Goal: Task Accomplishment & Management: Use online tool/utility

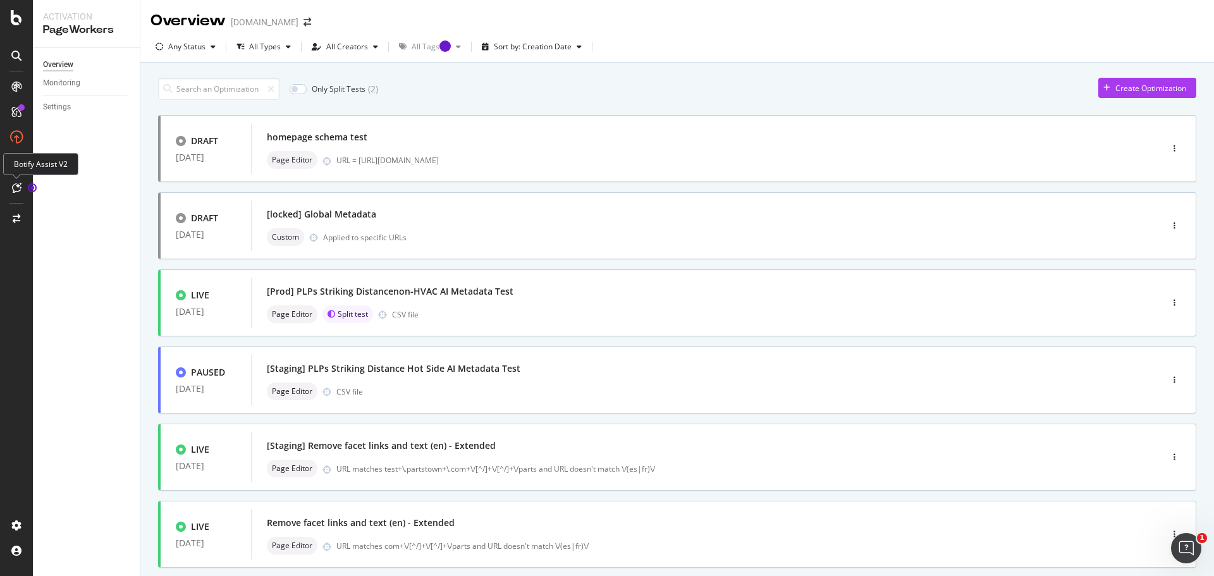
click at [15, 191] on icon at bounding box center [16, 188] width 9 height 10
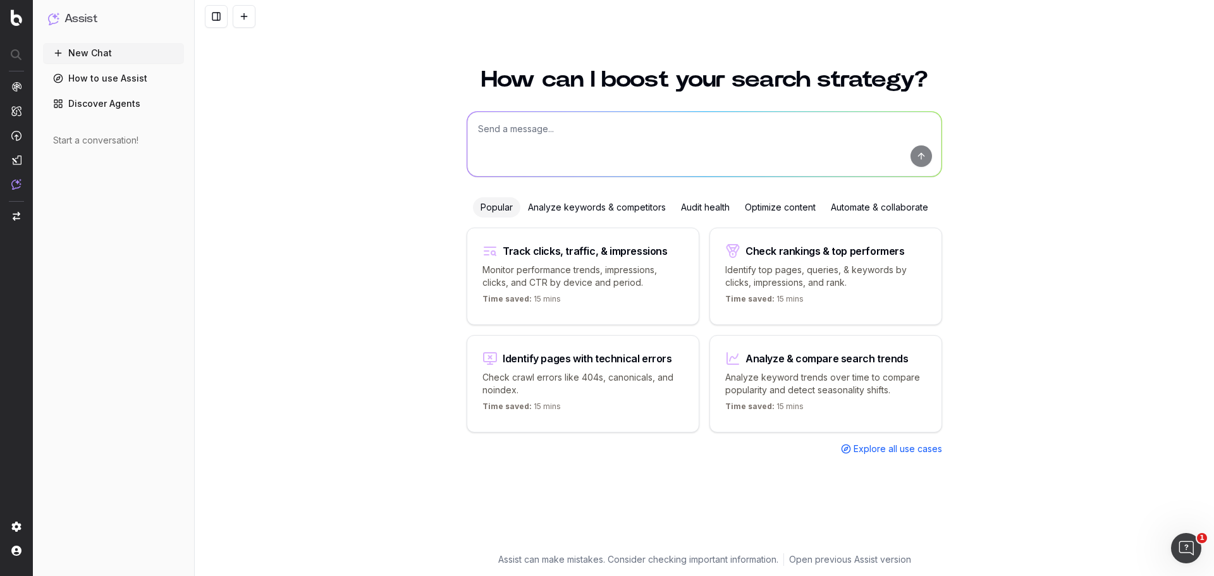
click at [511, 139] on textarea at bounding box center [704, 144] width 474 height 64
type textarea "Can I have multiple pageworkers optimizations on the same page simultaneously?"
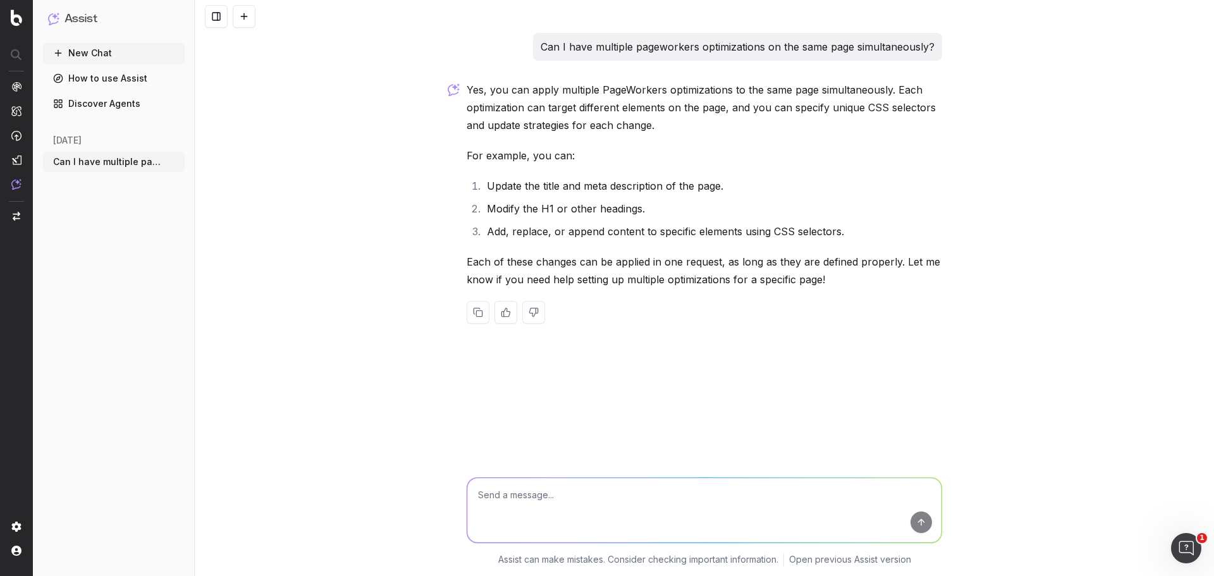
click at [537, 500] on textarea at bounding box center [704, 510] width 474 height 64
type textarea "I would like some regex to filter pages in PageWorkers."
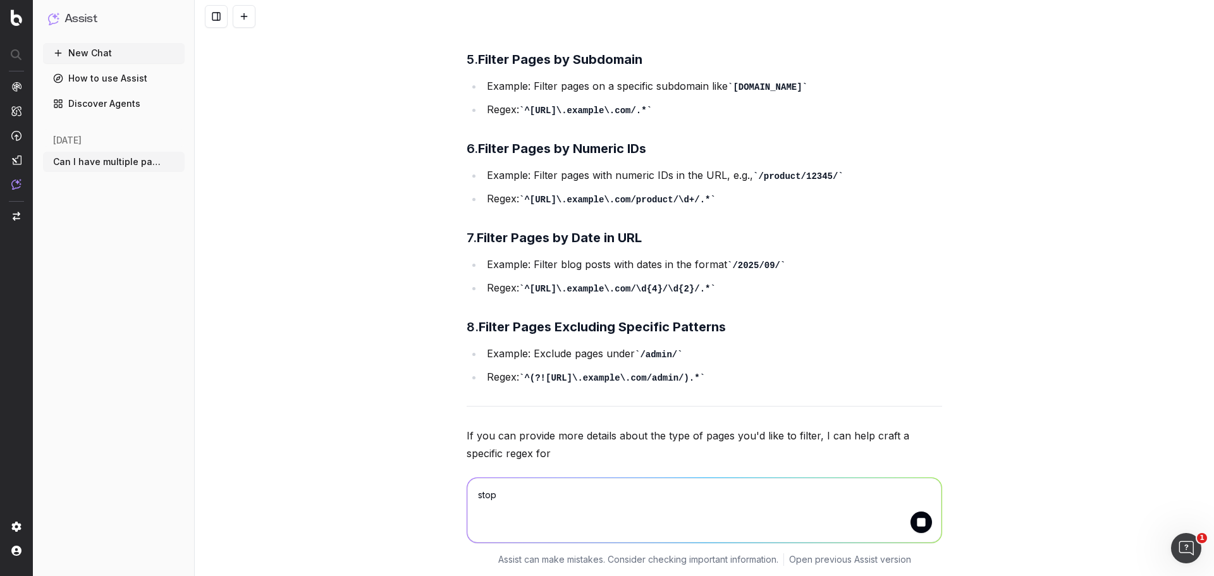
scroll to position [811, 0]
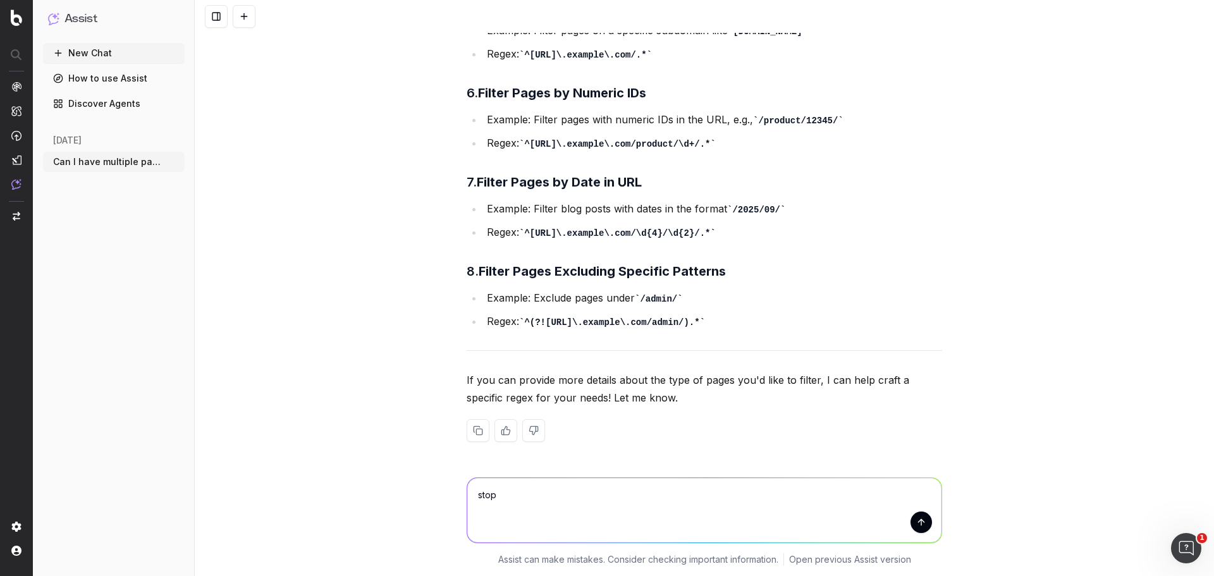
click at [525, 494] on textarea "stop" at bounding box center [704, 510] width 474 height 64
type textarea "s"
type textarea "1. URL is NOT one of parts town's French and Spanish pages (such as urls that b…"
click at [662, 505] on textarea "1. URL is NOT one of parts town's French and Spanish pages (such as urls that b…" at bounding box center [704, 510] width 474 height 64
type textarea "W"
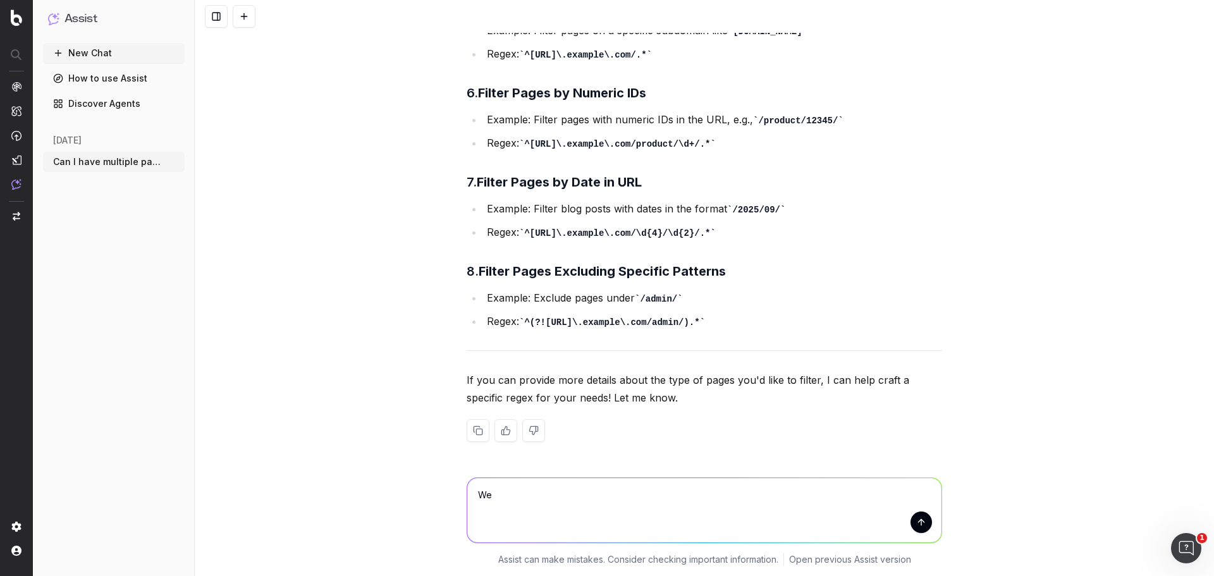
type textarea "W"
click at [672, 512] on textarea "1. URL is NOT one of parts town's French and Spanish pages (such as urls that b…" at bounding box center [704, 510] width 474 height 64
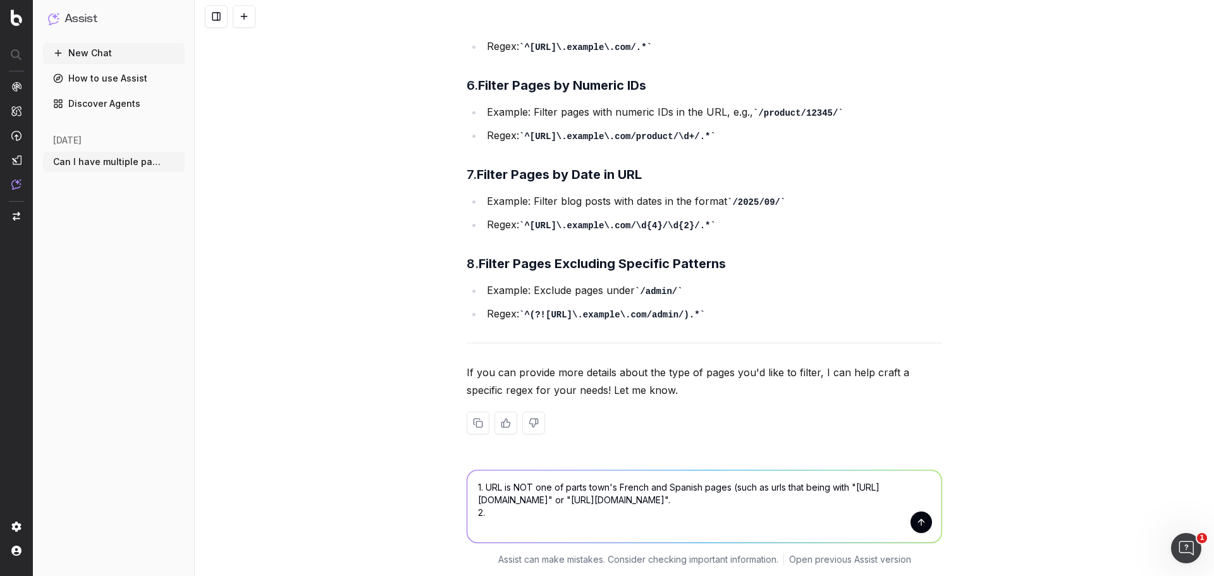
click at [472, 487] on textarea "1. URL is NOT one of parts town's French and Spanish pages (such as urls that b…" at bounding box center [704, 506] width 474 height 72
click at [472, 487] on textarea "Let's call this filter 1. URL is NOT one of parts town's French and Spanish pag…" at bounding box center [704, 506] width 474 height 72
click at [561, 489] on textarea "A. Let's call this filter 1. URL is NOT one of parts town's French and Spanish …" at bounding box center [704, 506] width 474 height 72
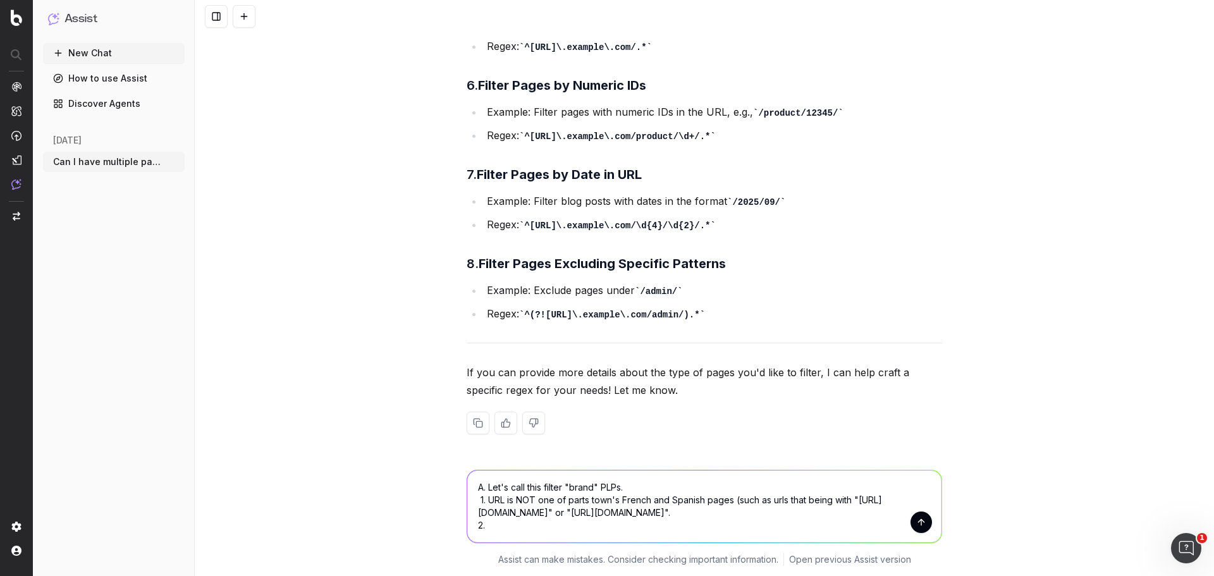
scroll to position [831, 0]
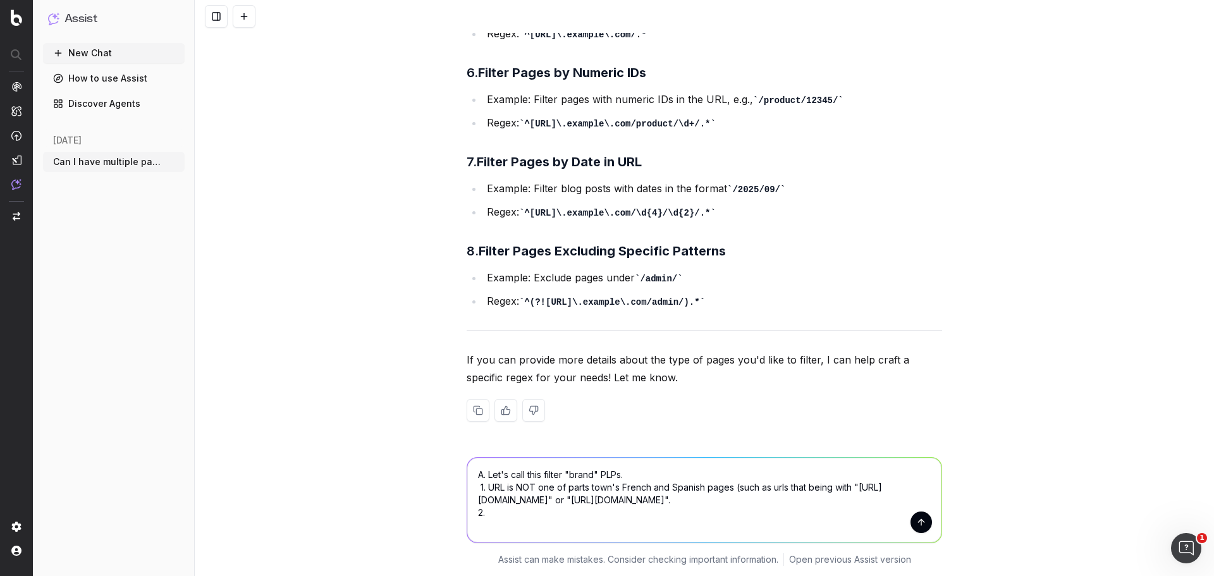
click at [503, 512] on textarea "A. Let's call this filter "brand" PLPs. 1. URL is NOT one of parts town's Frenc…" at bounding box center [704, 500] width 474 height 85
click at [475, 477] on textarea "A. Let's call this filter "brand" PLPs. 1. URL is NOT one of parts town's Frenc…" at bounding box center [704, 500] width 474 height 85
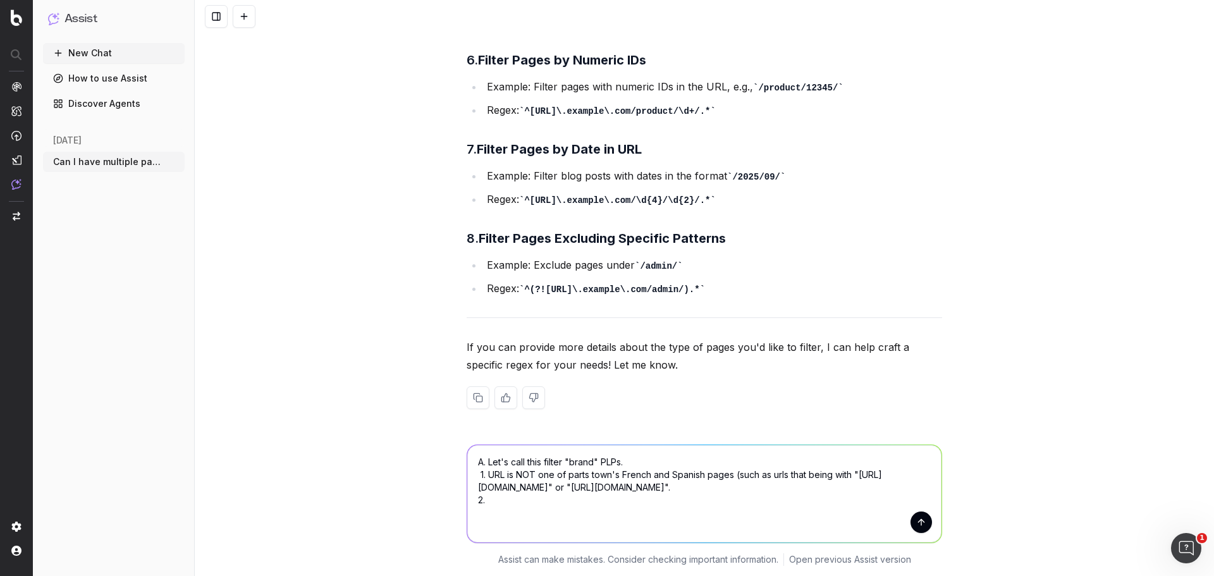
scroll to position [856, 0]
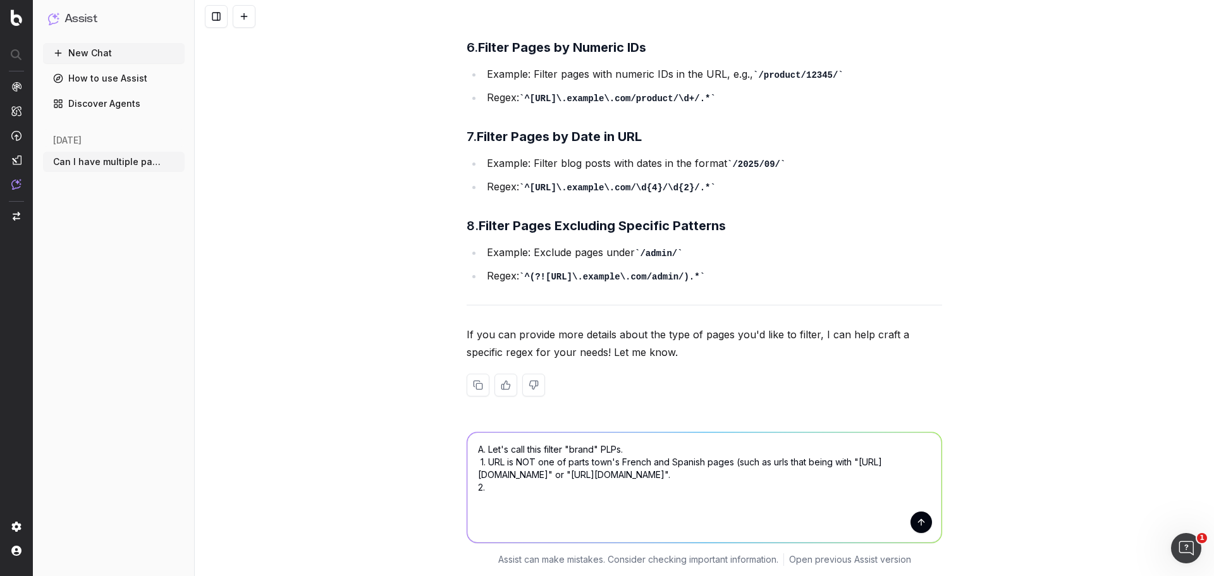
click at [484, 445] on textarea "A. Let's call this filter "brand" PLPs. 1. URL is NOT one of parts town's Frenc…" at bounding box center [704, 488] width 474 height 110
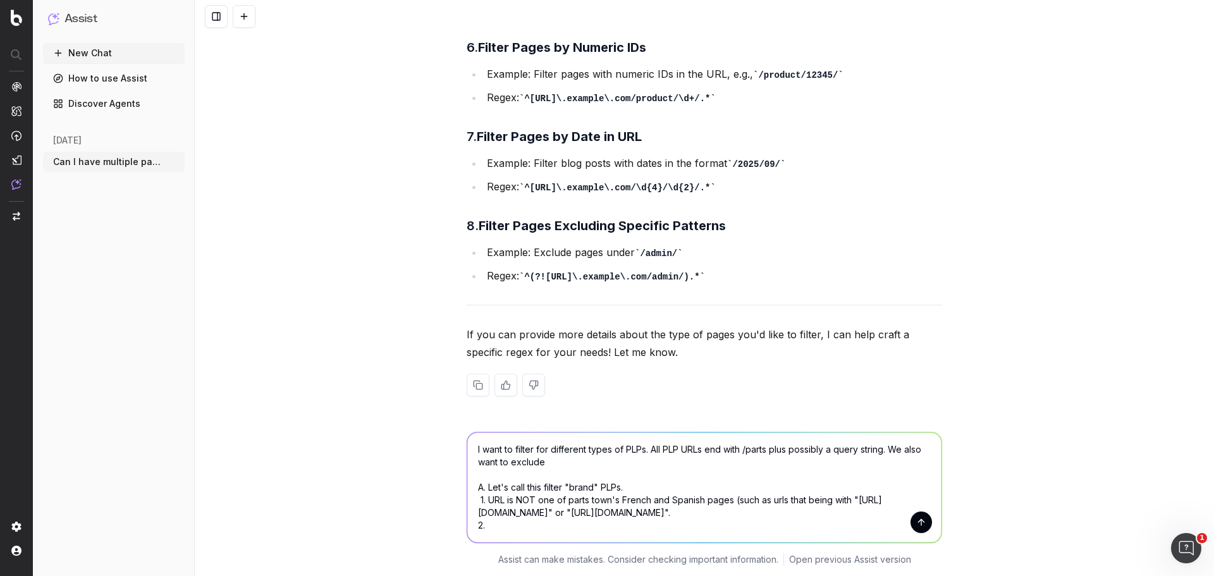
click at [899, 450] on textarea "I want to filter for different types of PLPs. All PLP URLs end with /parts plus…" at bounding box center [704, 488] width 474 height 110
click at [693, 469] on textarea "I want to filter for different types of PLPs. All PLP URLs end with /parts plus…" at bounding box center [704, 488] width 474 height 110
click at [693, 463] on textarea "I want to filter for different types of PLPs. All PLP URLs end with /parts plus…" at bounding box center [704, 488] width 474 height 110
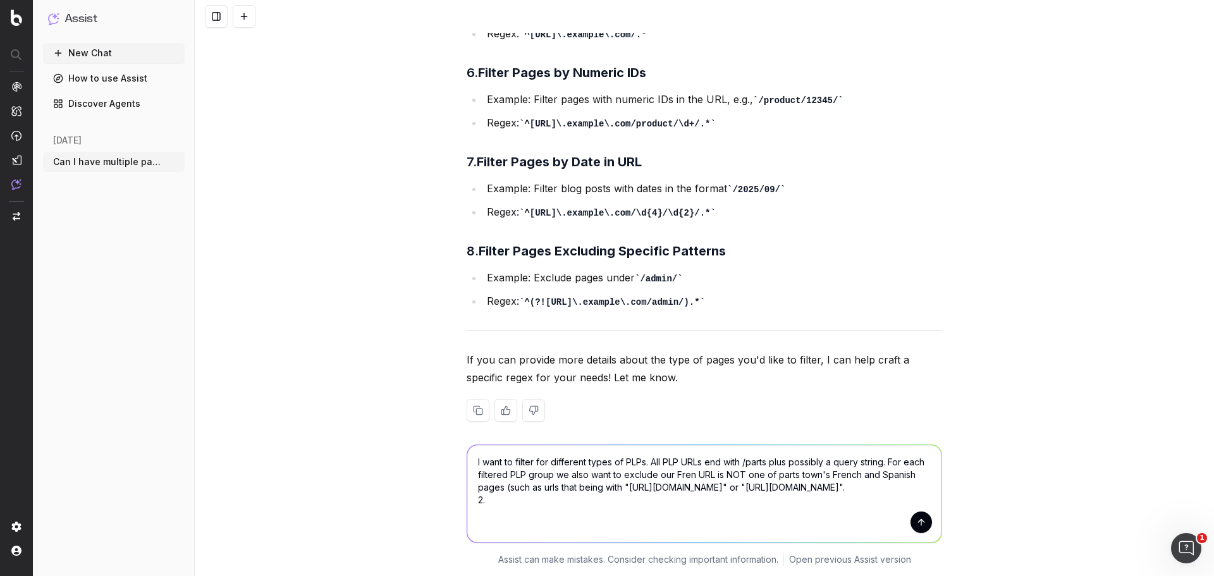
scroll to position [844, 0]
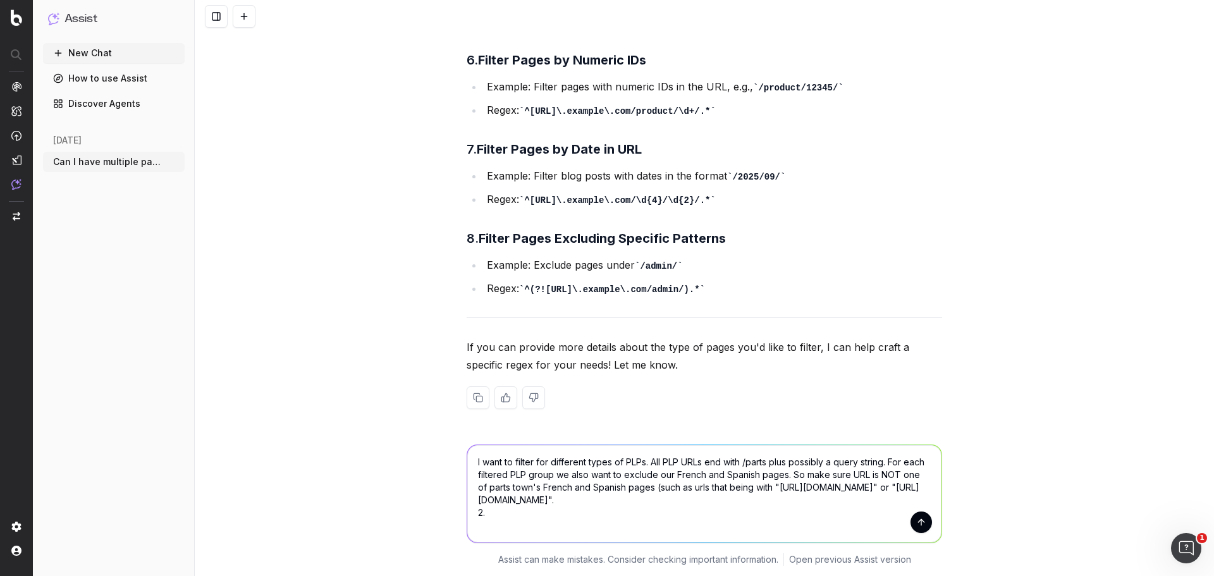
click at [766, 491] on textarea "I want to filter for different types of PLPs. All PLP URLs end with /parts plus…" at bounding box center [704, 493] width 474 height 97
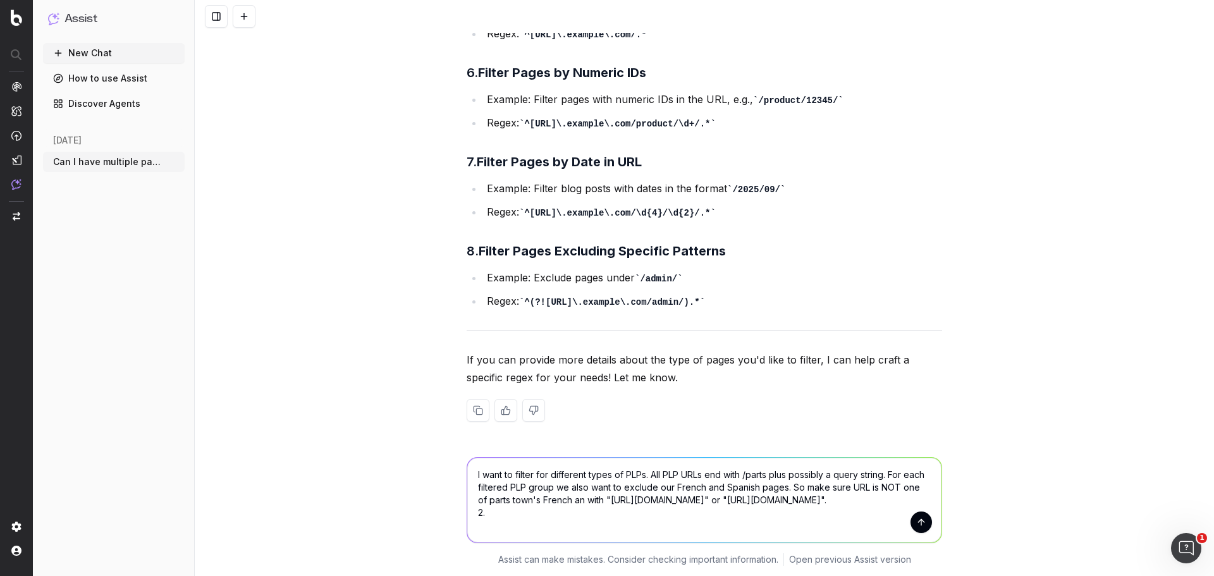
scroll to position [831, 0]
click at [490, 510] on textarea "I want to filter for different types of PLPs. All PLP URLs end with /parts plus…" at bounding box center [704, 500] width 474 height 85
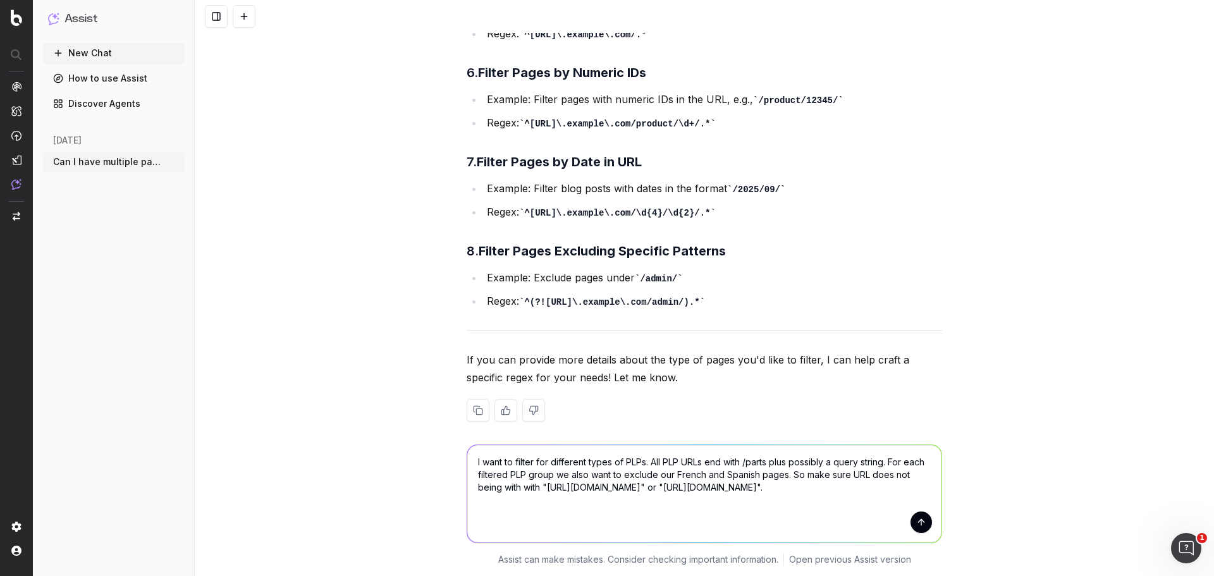
scroll to position [844, 0]
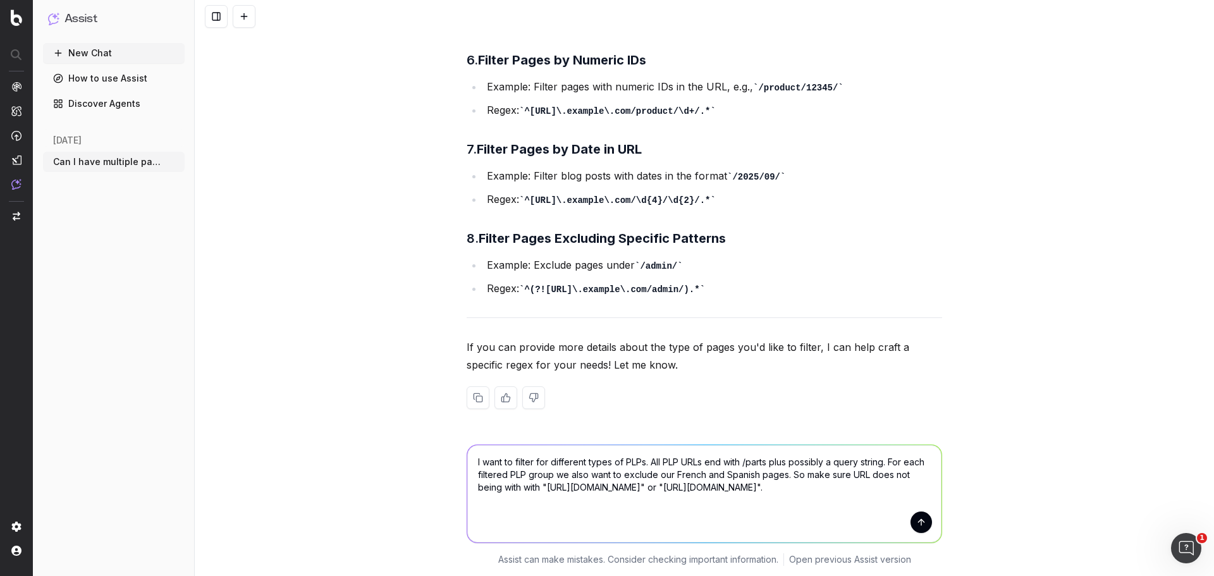
click at [850, 489] on textarea "I want to filter for different types of PLPs. All PLP URLs end with /parts plus…" at bounding box center [704, 493] width 474 height 97
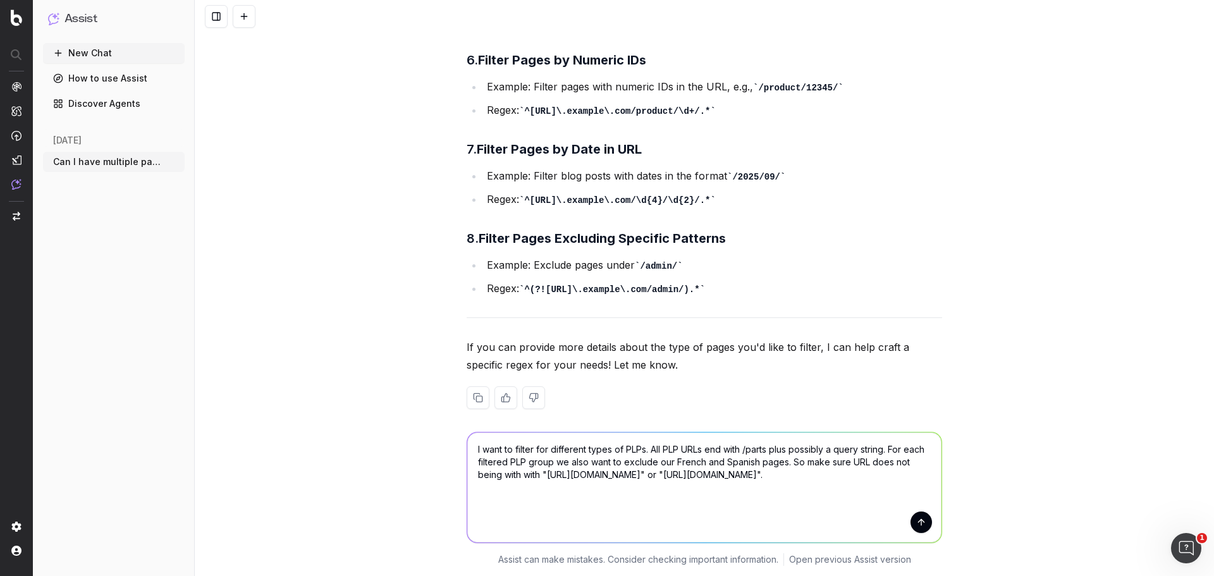
scroll to position [856, 0]
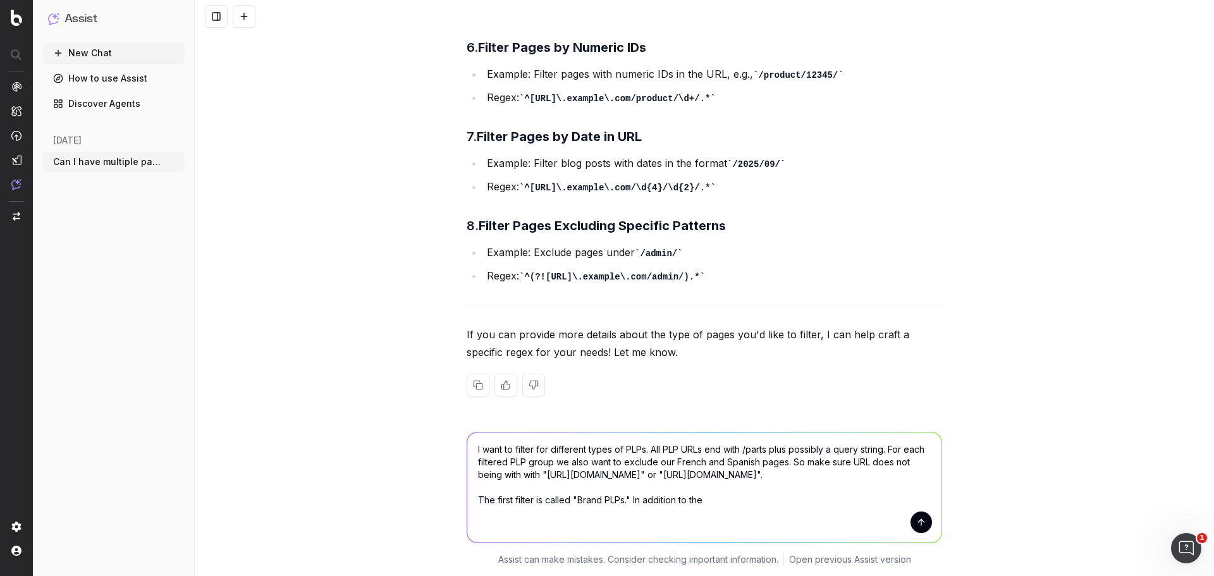
click at [874, 474] on textarea "I want to filter for different types of PLPs. All PLP URLs end with /parts plus…" at bounding box center [704, 488] width 474 height 110
click at [713, 516] on textarea "I want to filter for different types of PLPs. All PLP URLs end with /parts plus…" at bounding box center [704, 488] width 474 height 110
click at [841, 512] on textarea "I want to filter for different types of PLPs. All PLP URLs end with /parts plus…" at bounding box center [704, 488] width 474 height 110
click at [519, 493] on textarea "I want to filter for different types of PLPs. All PLP URLs end with /parts plus…" at bounding box center [704, 488] width 474 height 110
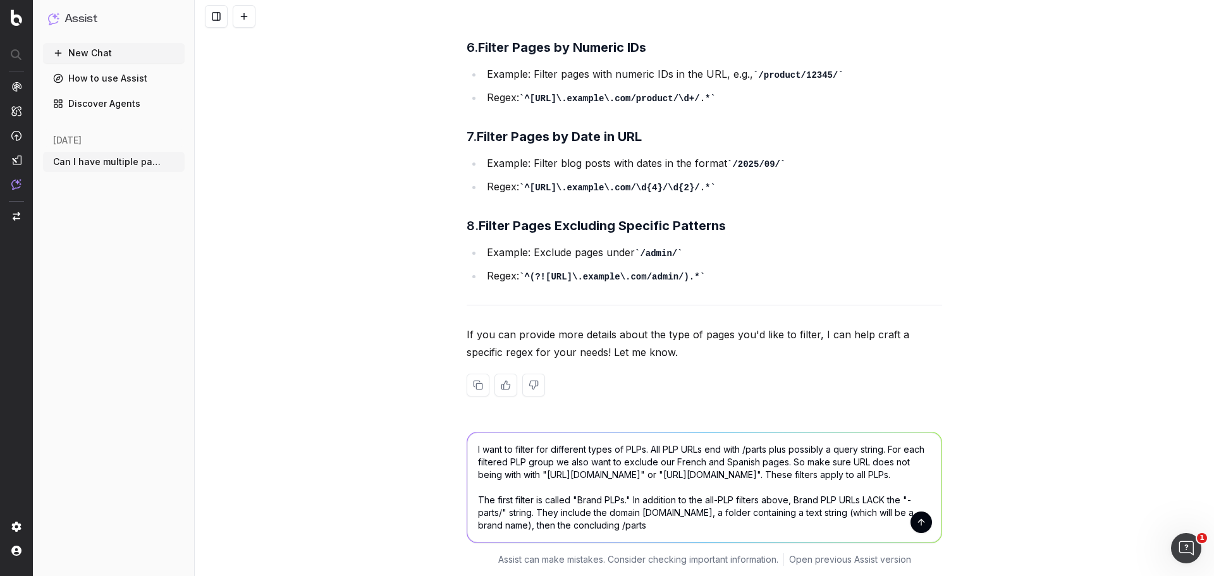
click at [618, 501] on textarea "I want to filter for different types of PLPs. All PLP URLs end with /parts plus…" at bounding box center [704, 488] width 474 height 110
click at [660, 501] on textarea "I want to filter for different types of PLPs. All PLP URLs end with /parts plus…" at bounding box center [704, 488] width 474 height 110
paste textarea "https://www.partstown.com/american-range/parts"
click at [558, 503] on textarea "I want to filter for different types of PLPs. All PLP URLs end with /parts plus…" at bounding box center [704, 488] width 474 height 110
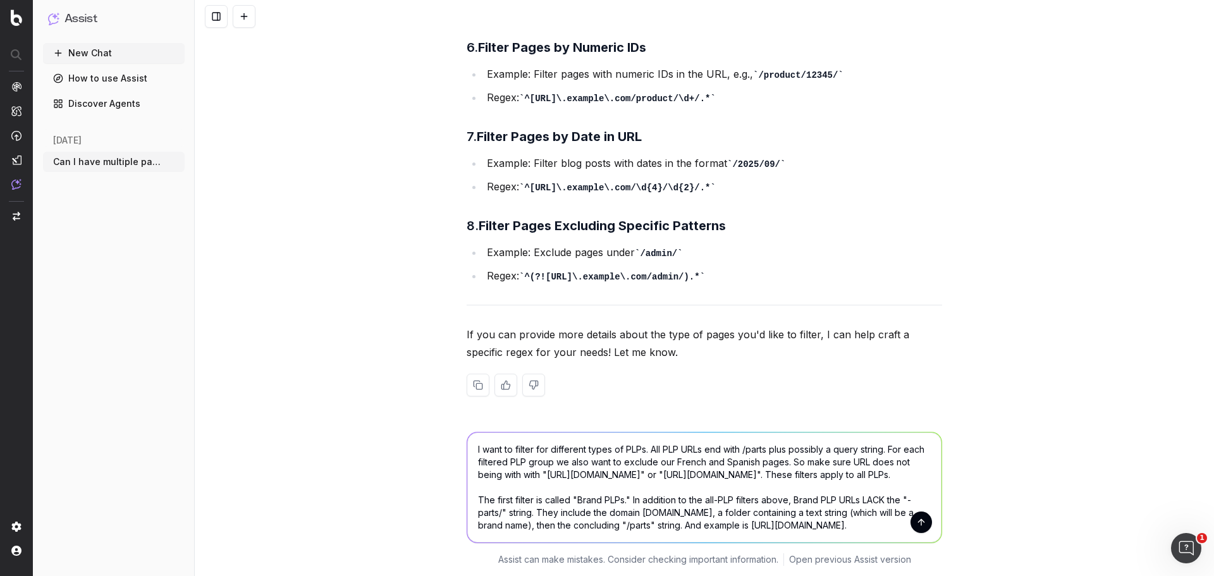
scroll to position [39, 0]
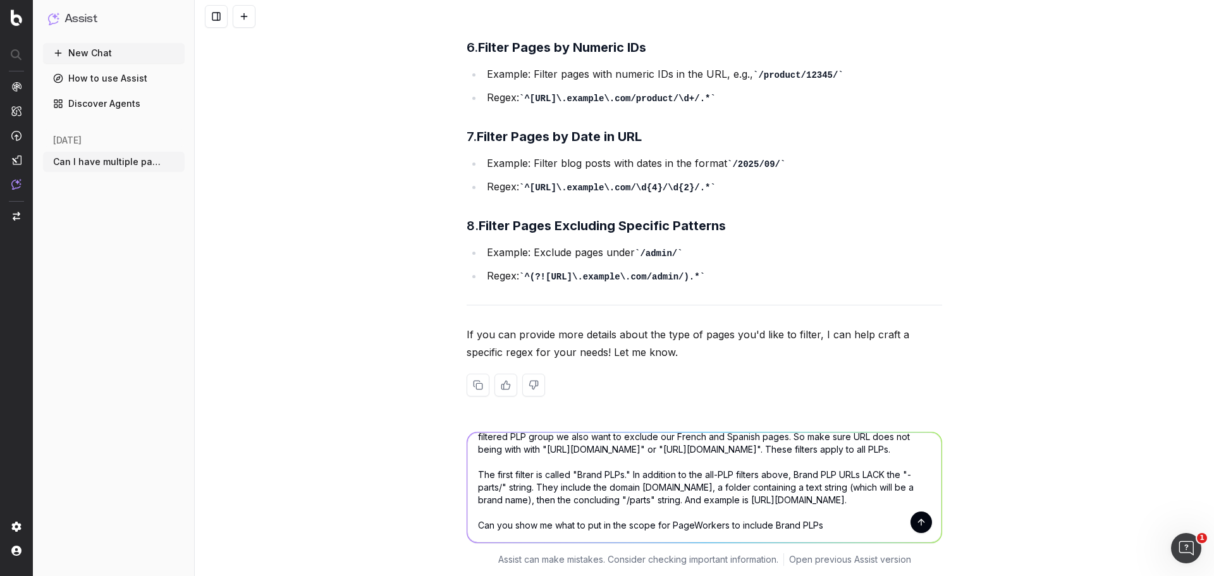
type textarea "I want to filter for different types of PLPs. All PLP URLs end with /parts plus…"
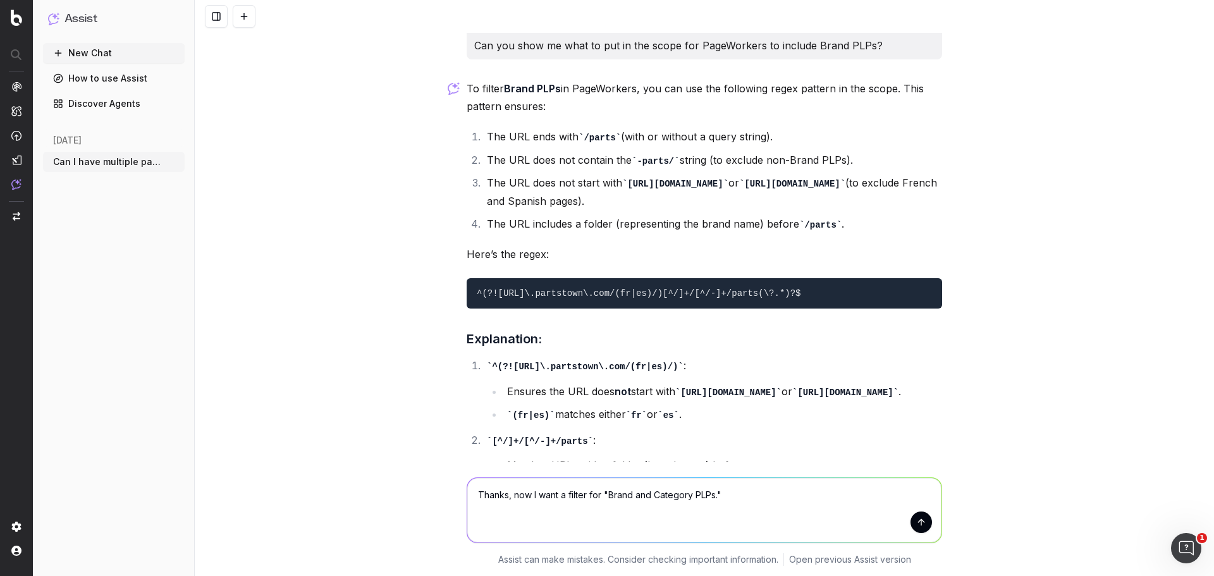
scroll to position [1385, 0]
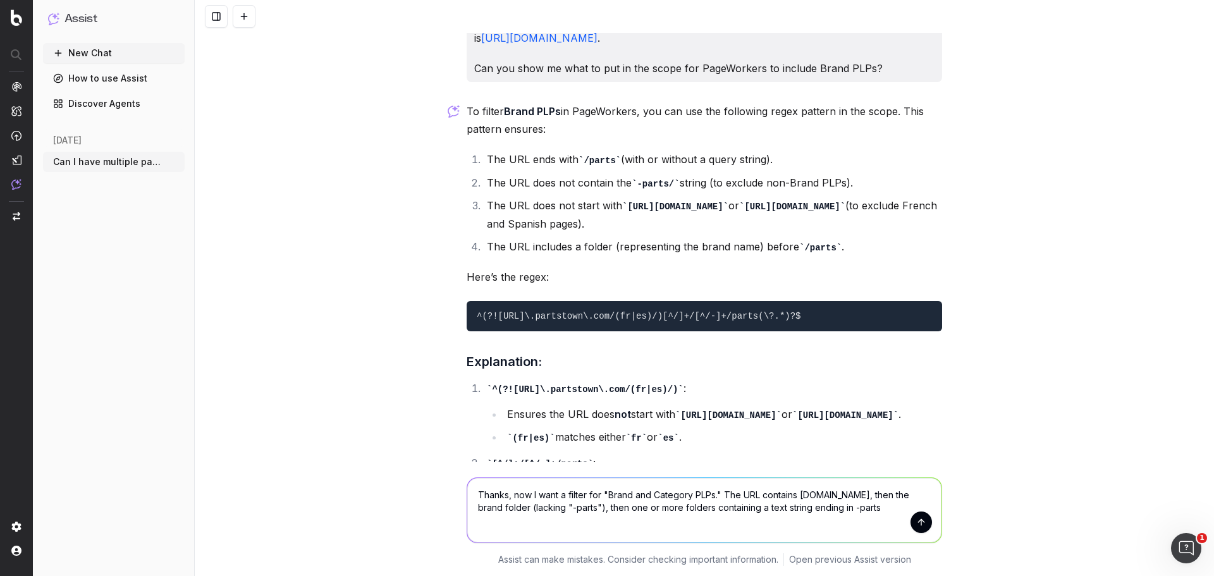
click at [823, 508] on textarea "Thanks, now I want a filter for "Brand and Category PLPs." The URL contains par…" at bounding box center [704, 510] width 474 height 64
click at [856, 508] on textarea "Thanks, now I want a filter for "Brand and Category PLPs." The URL contains par…" at bounding box center [704, 510] width 474 height 64
paste textarea "https://www.partstown.com/blodgett/commercial-microwave-parts/parts"
paste textarea "https://www.partstown.com/blodgett/commercial-microwave-parts/nuts-bolts-screws…"
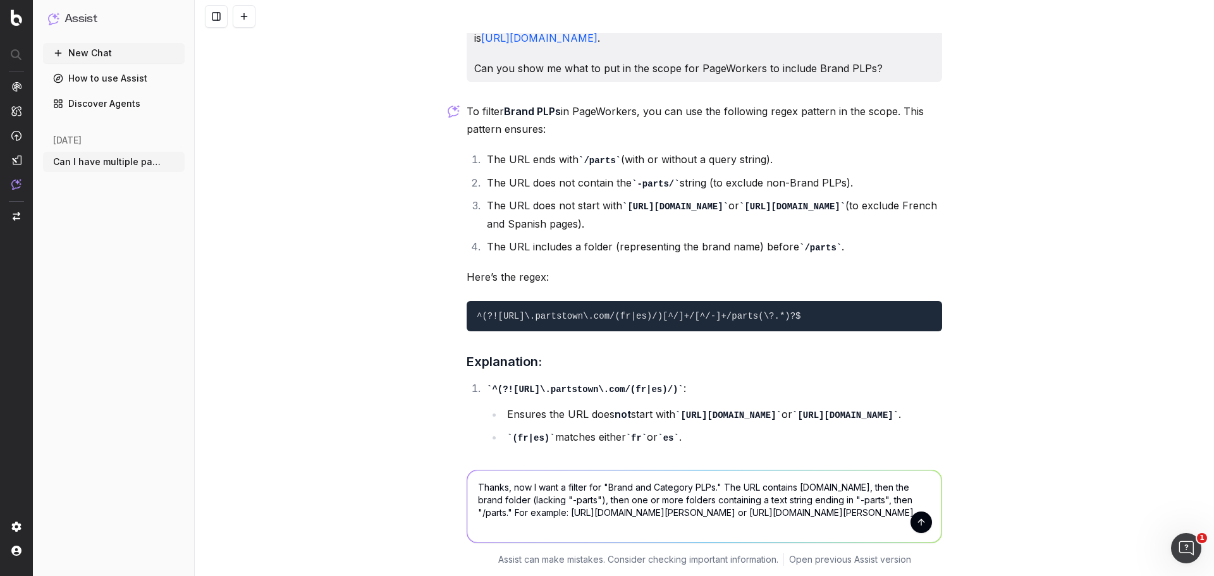
type textarea "Thanks, now I want a filter for "Brand and Category PLPs." The URL contains par…"
click at [917, 520] on button "submit" at bounding box center [921, 522] width 21 height 21
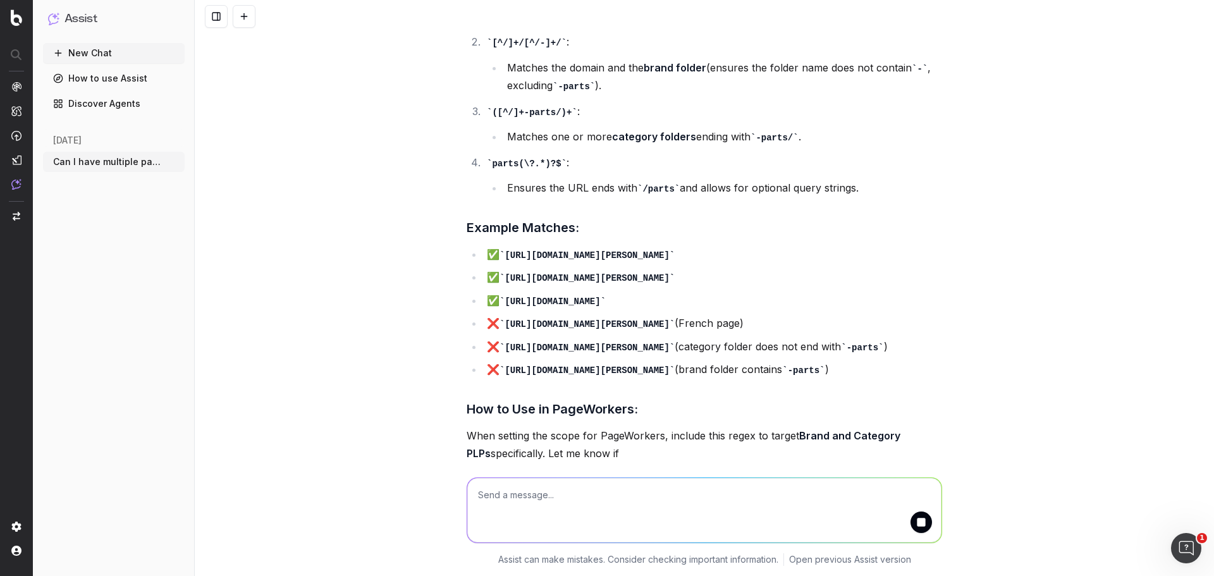
scroll to position [2802, 0]
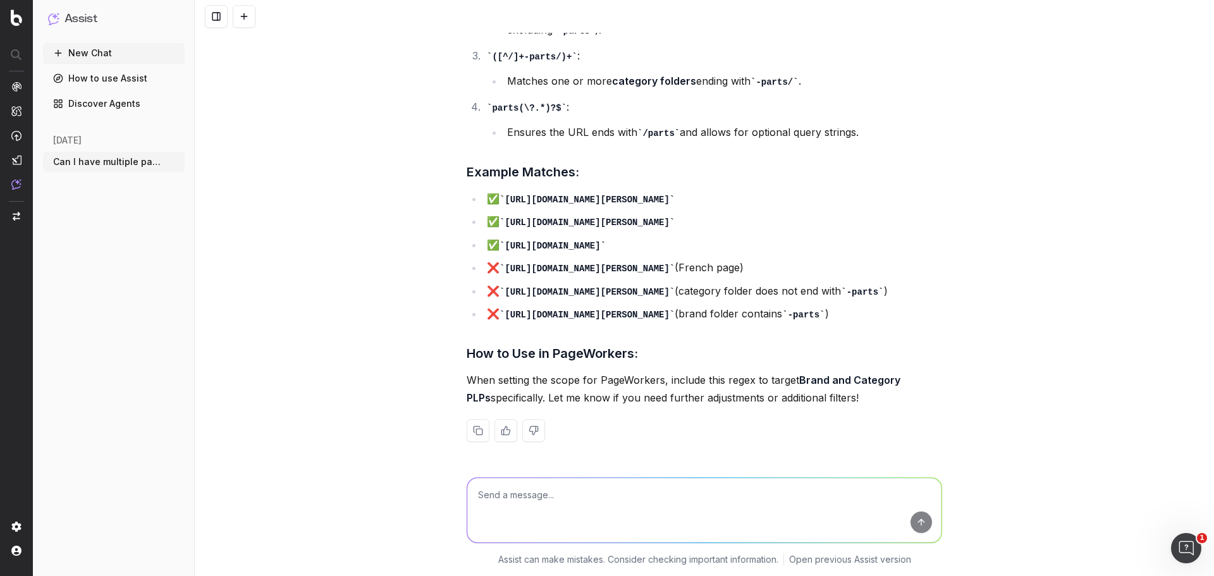
click at [647, 487] on textarea at bounding box center [704, 510] width 474 height 64
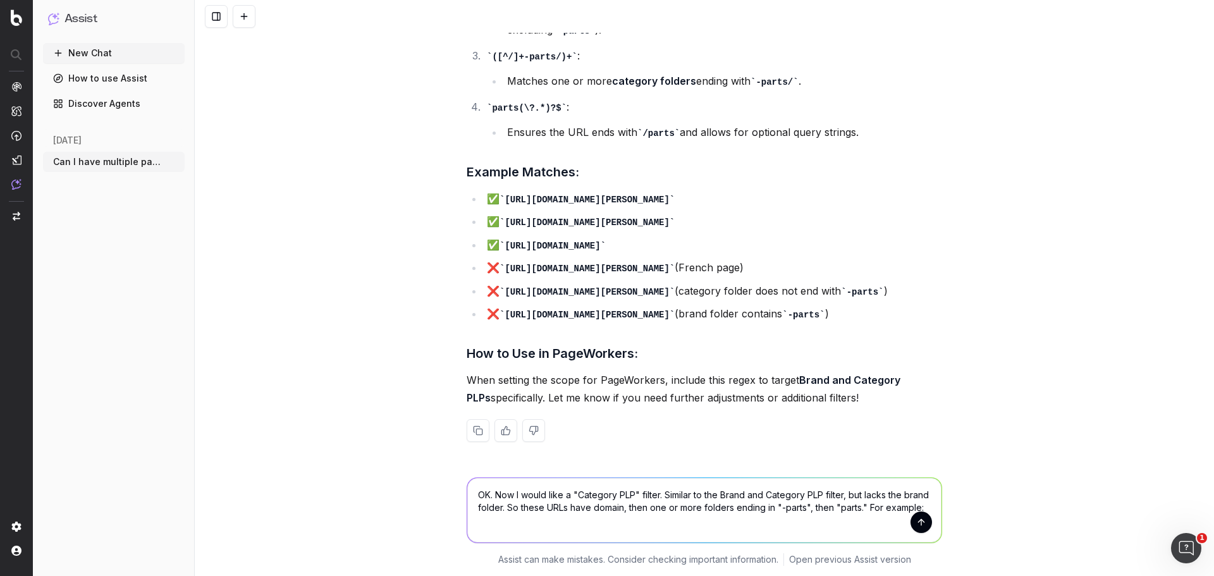
paste textarea "https://www.partstown.com/commercial-microwave-parts/nuts-bolts-screws/parts"
type textarea "OK. Now I would like a "Category PLP" filter. Similar to the Brand and Category…"
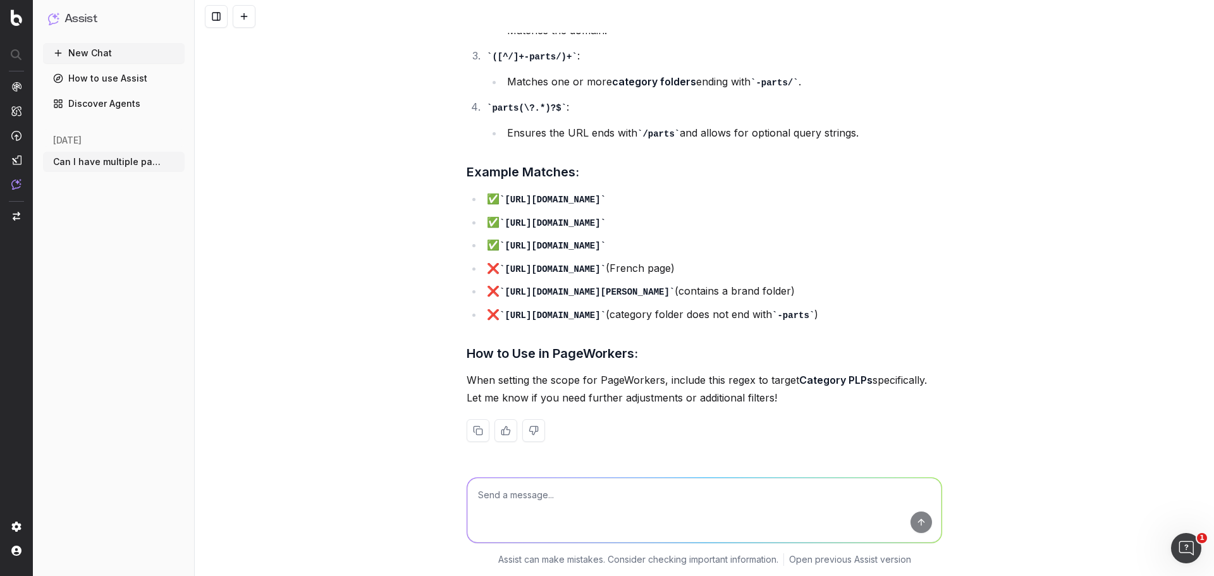
scroll to position [3738, 0]
type textarea "O"
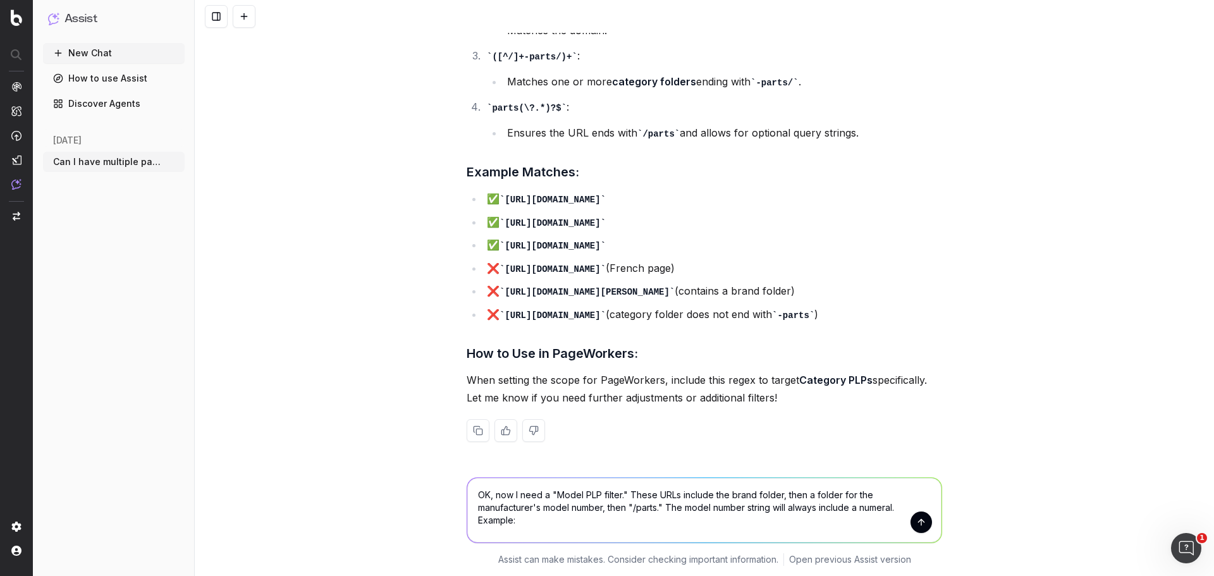
click at [899, 504] on textarea "OK, now I need a "Model PLP filter." These URLs include the brand folder, then …" at bounding box center [704, 510] width 474 height 64
click at [899, 508] on textarea "OK, now I need a "Model PLP filter." These URLs include the brand folder, then …" at bounding box center [704, 510] width 474 height 64
click at [740, 519] on textarea "OK, now I need a "Model PLP filter." These URLs include the brand folder, then …" at bounding box center [704, 510] width 474 height 64
paste textarea "https://www.partstown.com/delonghi/bco330t/parts"
type textarea "OK, now I need a "Model PLP filter." These URLs include the brand folder, then …"
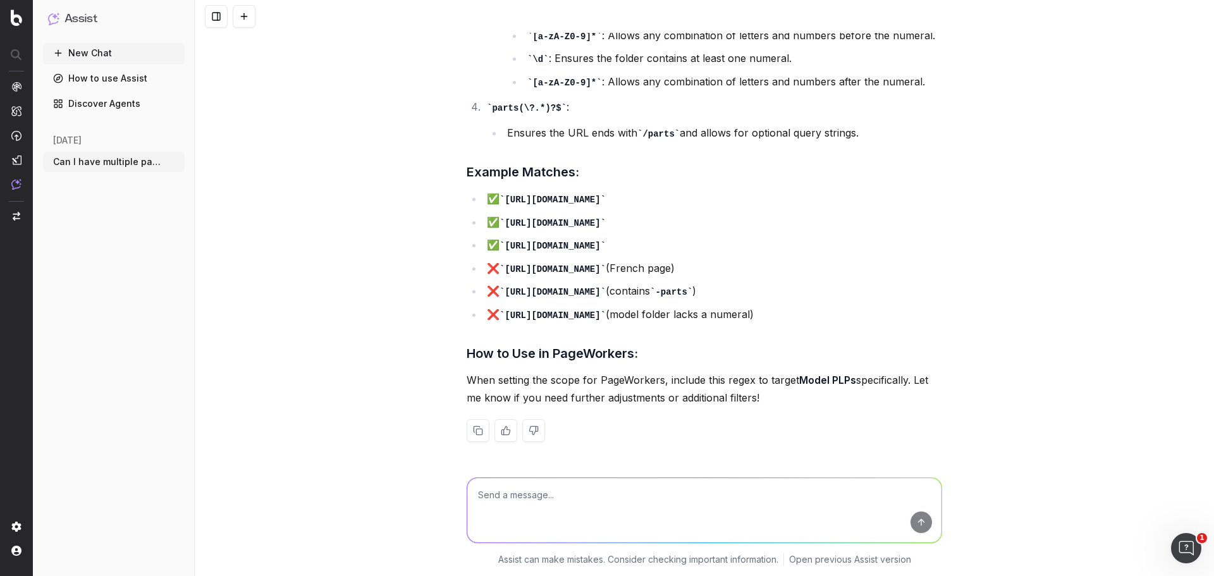
scroll to position [4762, 0]
click at [635, 504] on textarea at bounding box center [704, 510] width 474 height 64
type textarea "Can you edit the Brand PLP, brand and category PLP, and Model PLP to exclude nu…"
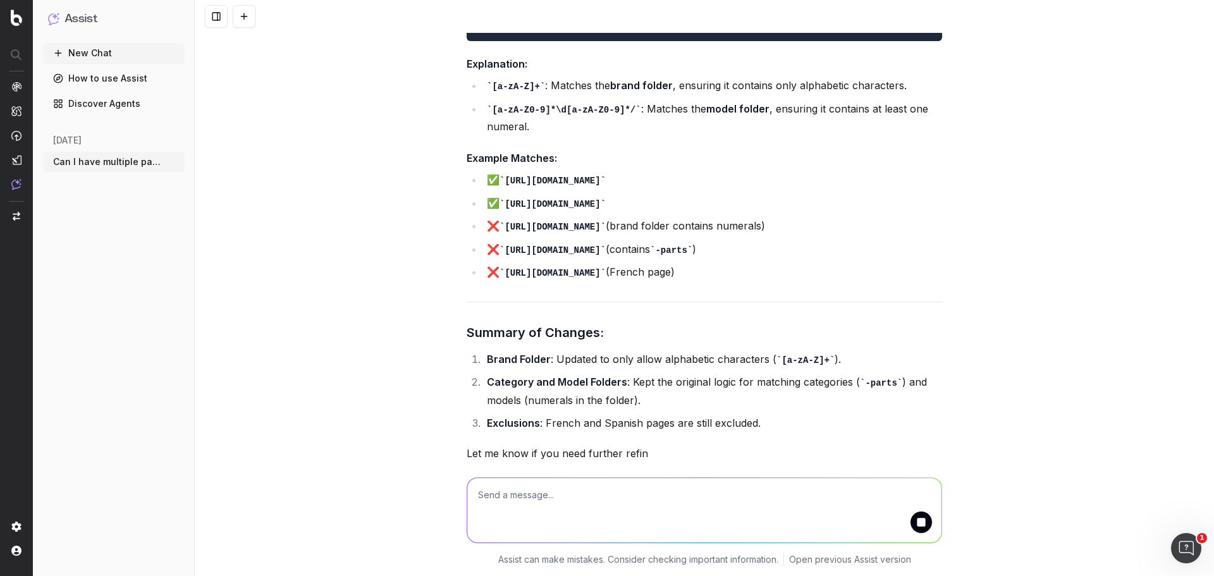
scroll to position [6409, 0]
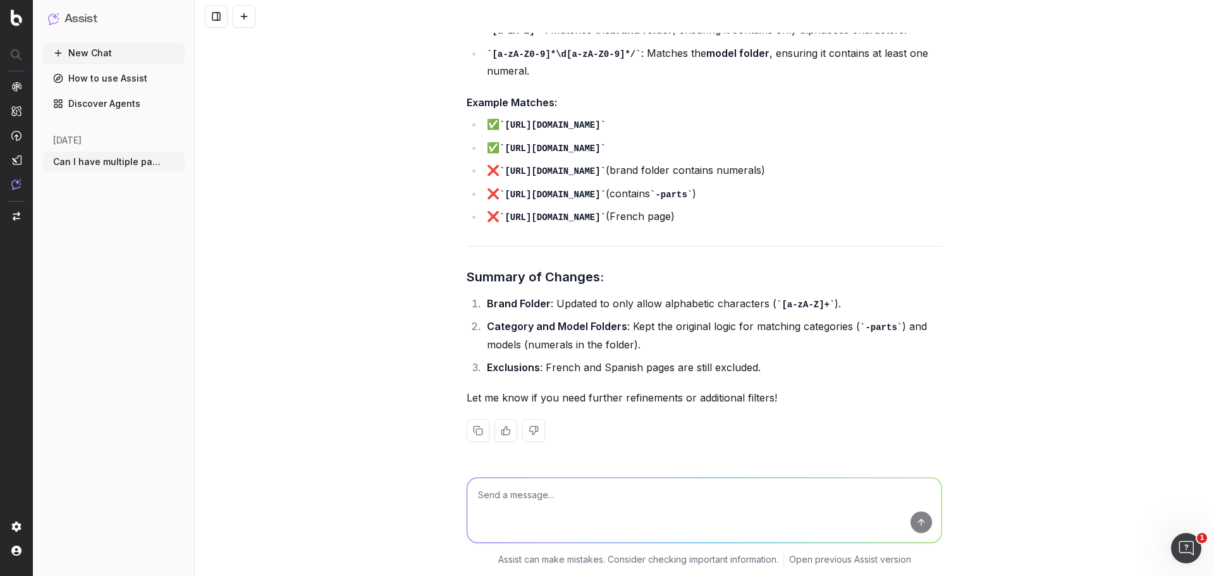
click at [624, 499] on textarea at bounding box center [704, 510] width 474 height 64
type textarea "Now please repeat that step, excluding numberals from the brand folder except a…"
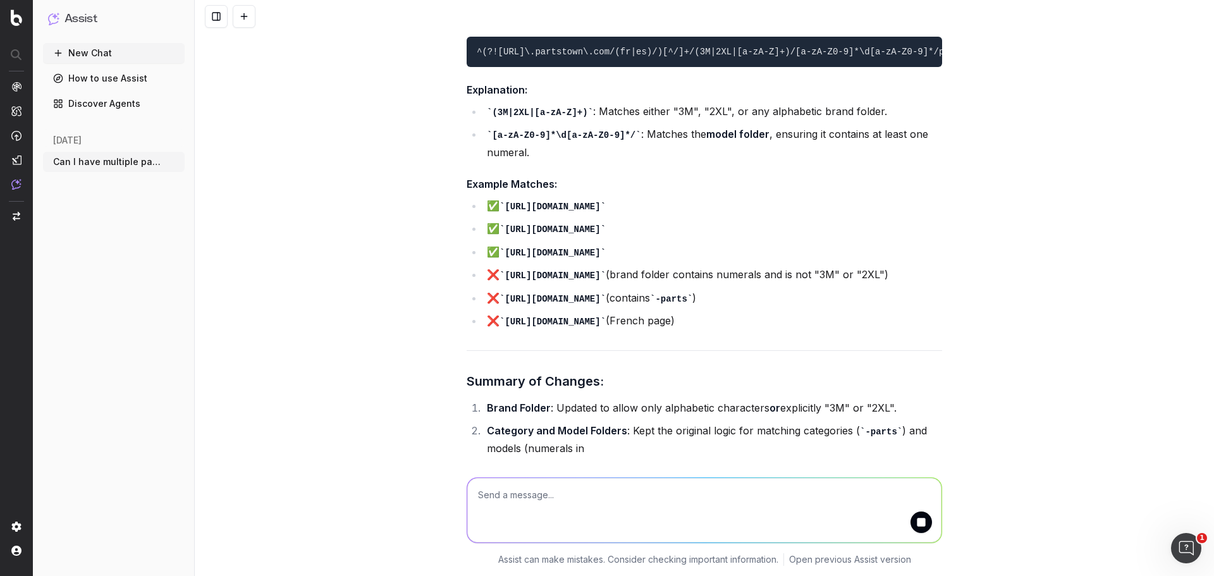
scroll to position [8193, 0]
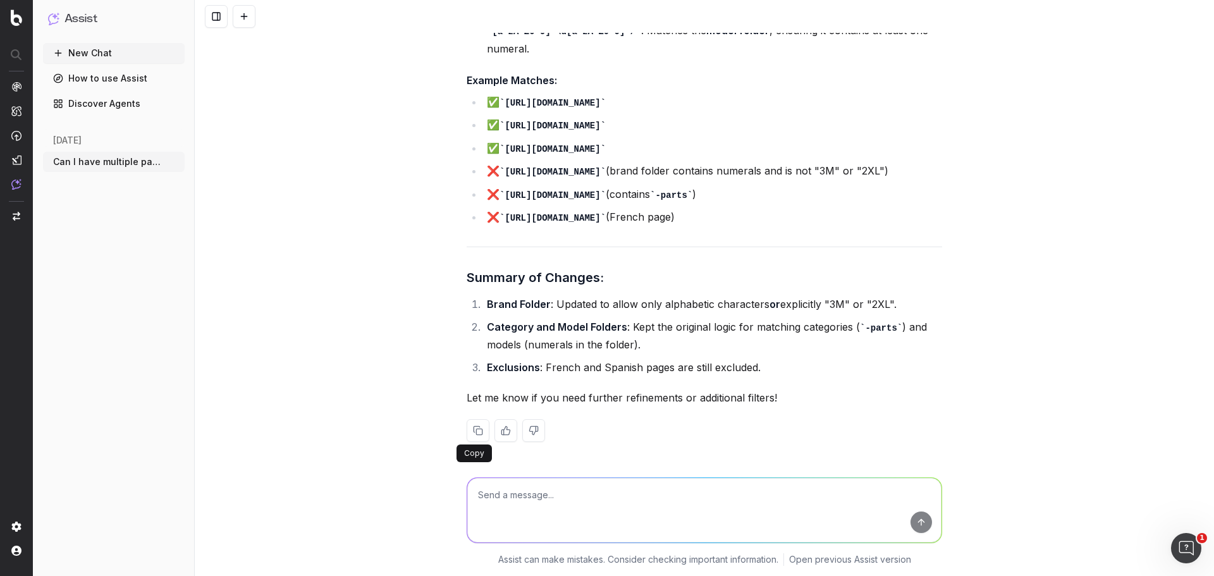
click at [474, 428] on button at bounding box center [478, 430] width 23 height 23
click at [79, 243] on span "PageWorkers" at bounding box center [72, 241] width 52 height 10
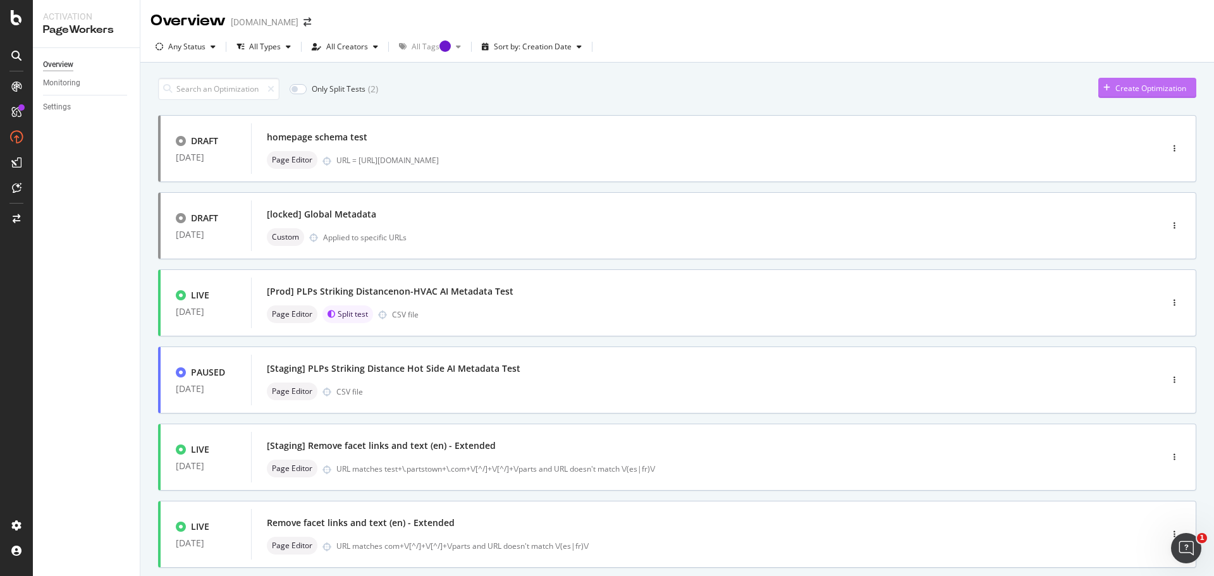
click at [1148, 91] on div "Create Optimization" at bounding box center [1150, 88] width 71 height 11
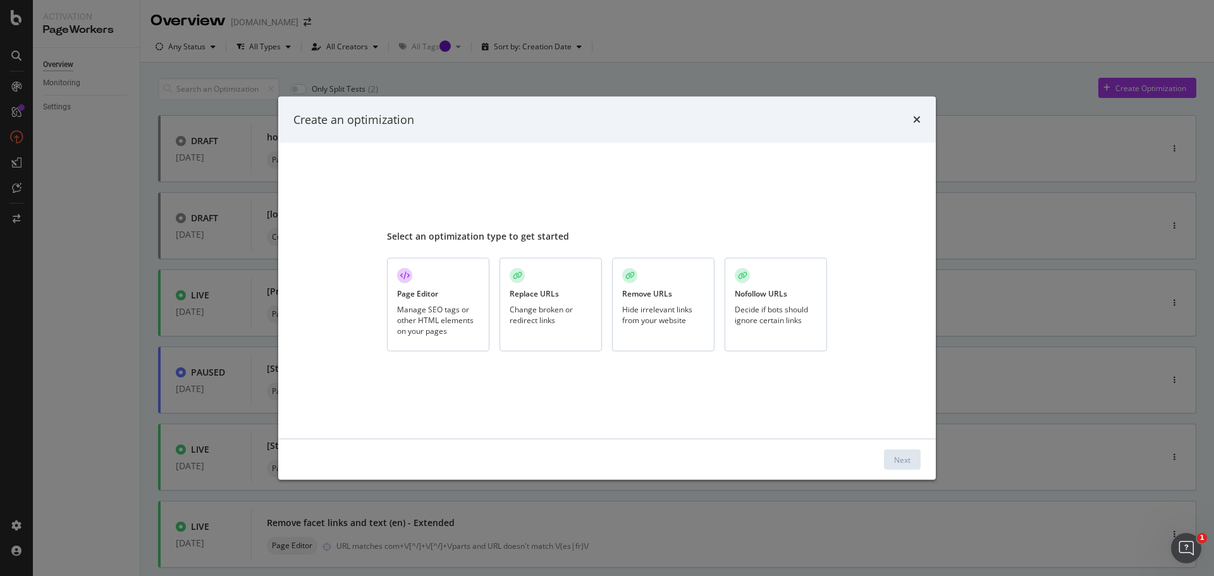
click at [446, 311] on div "Manage SEO tags or other HTML elements on your pages" at bounding box center [438, 320] width 82 height 32
click at [892, 456] on button "Next" at bounding box center [902, 460] width 37 height 20
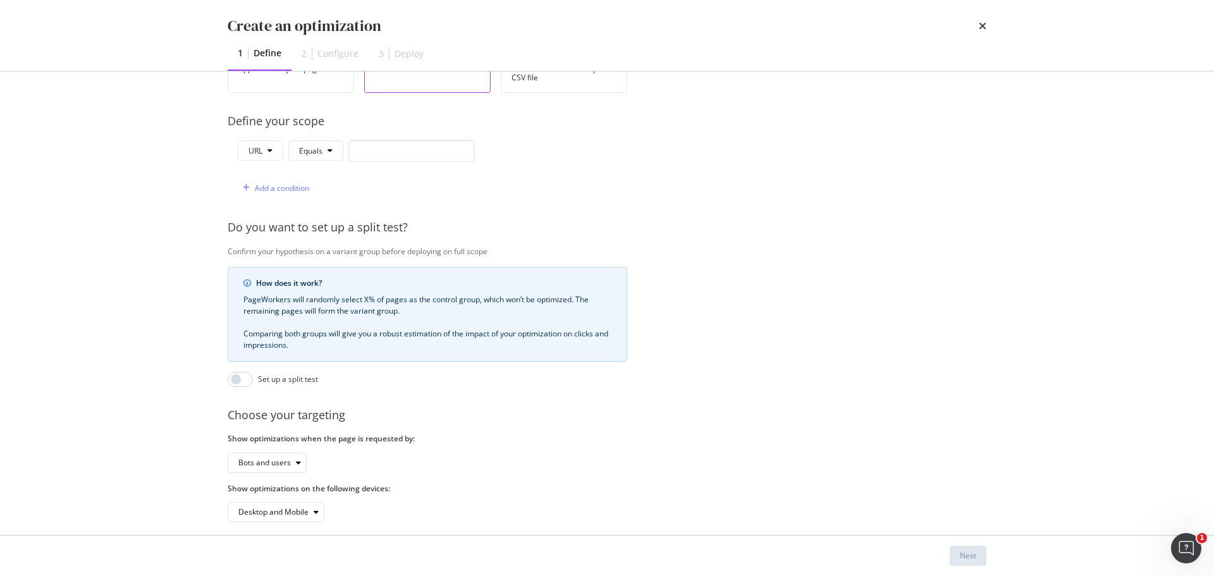
scroll to position [300, 0]
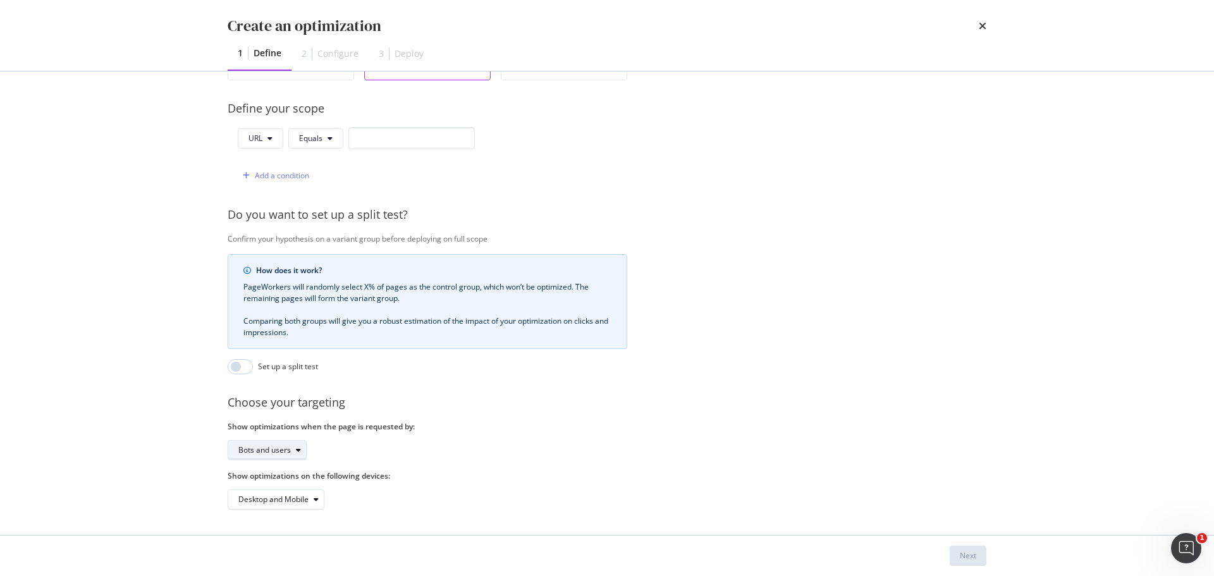
click at [285, 446] on div "Bots and users" at bounding box center [264, 450] width 52 height 8
click at [276, 482] on div "Bots only" at bounding box center [259, 482] width 32 height 11
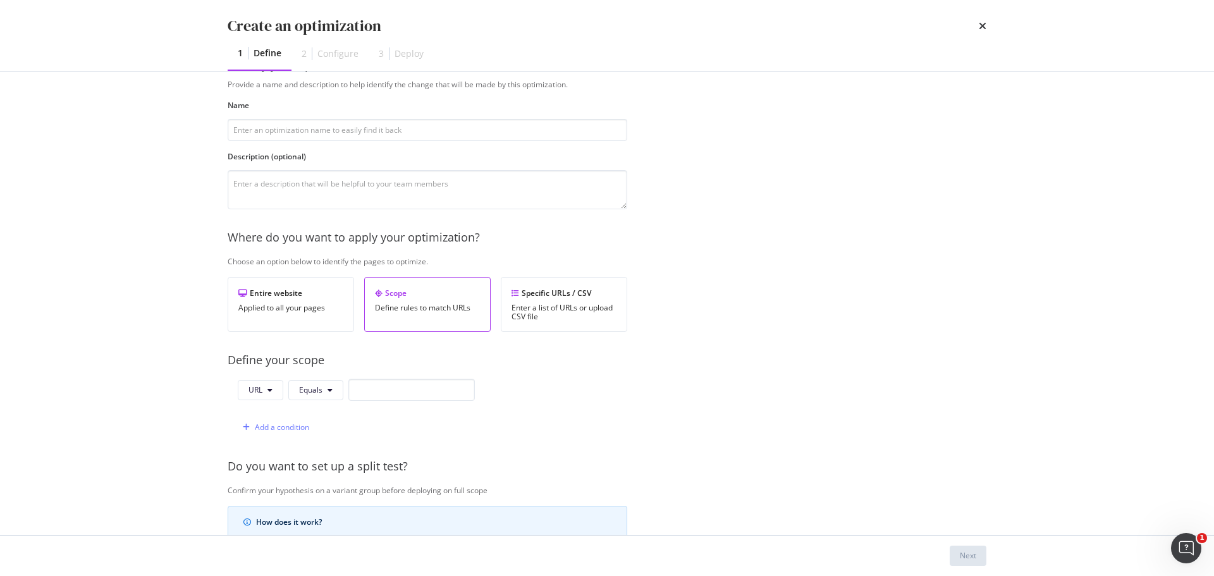
scroll to position [0, 0]
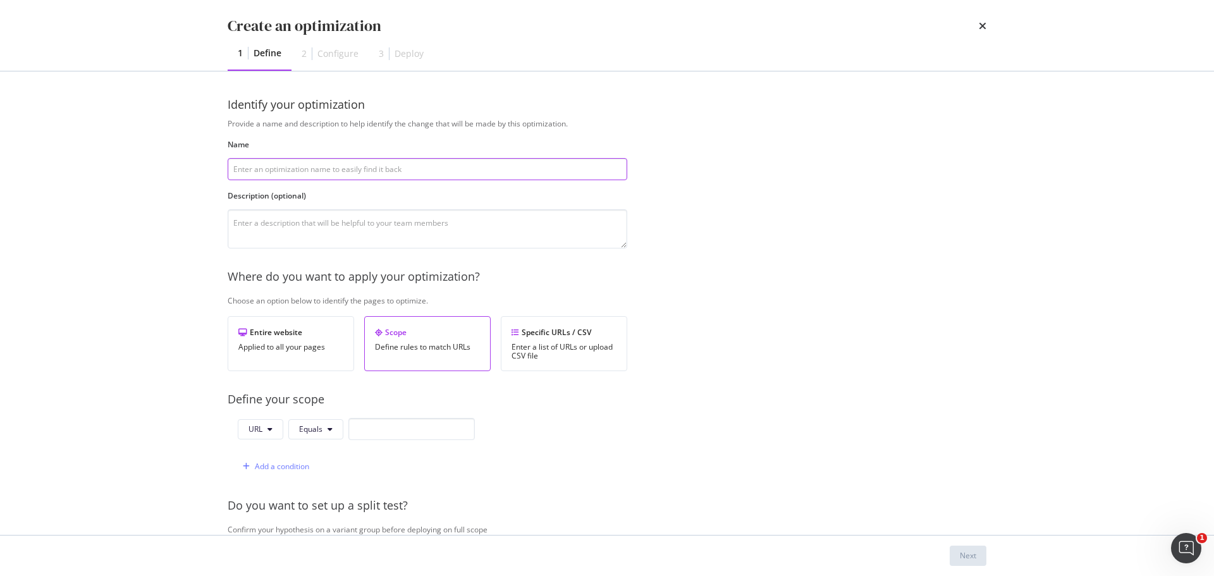
click at [366, 169] on input "modal" at bounding box center [428, 169] width 400 height 22
type input "PLP Schema enhancement"
click at [323, 224] on textarea "modal" at bounding box center [428, 228] width 400 height 39
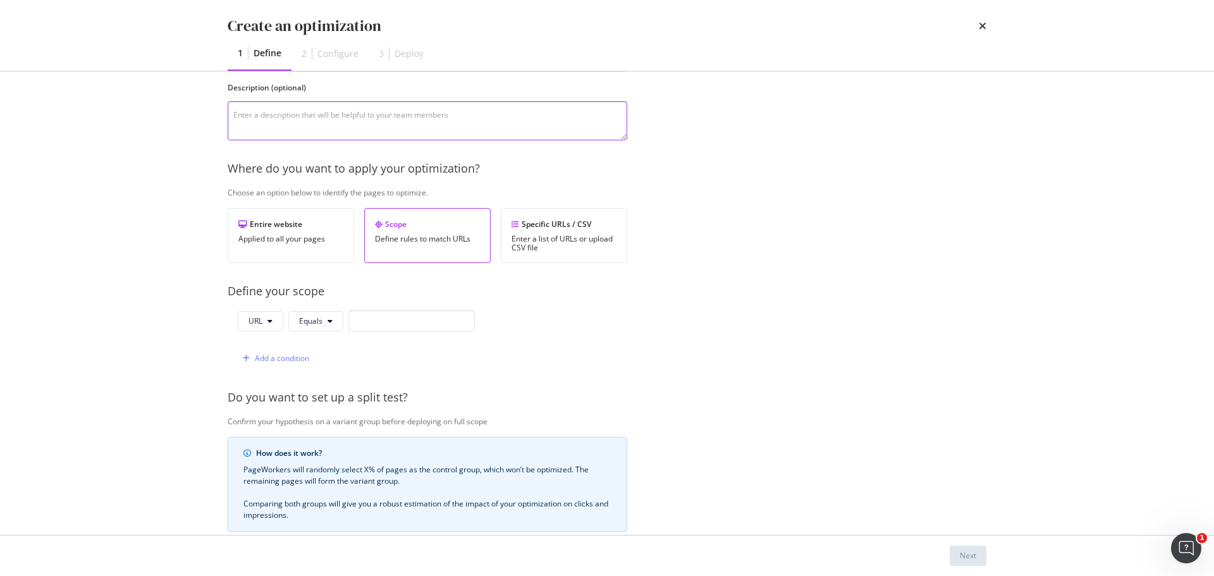
scroll to position [47, 0]
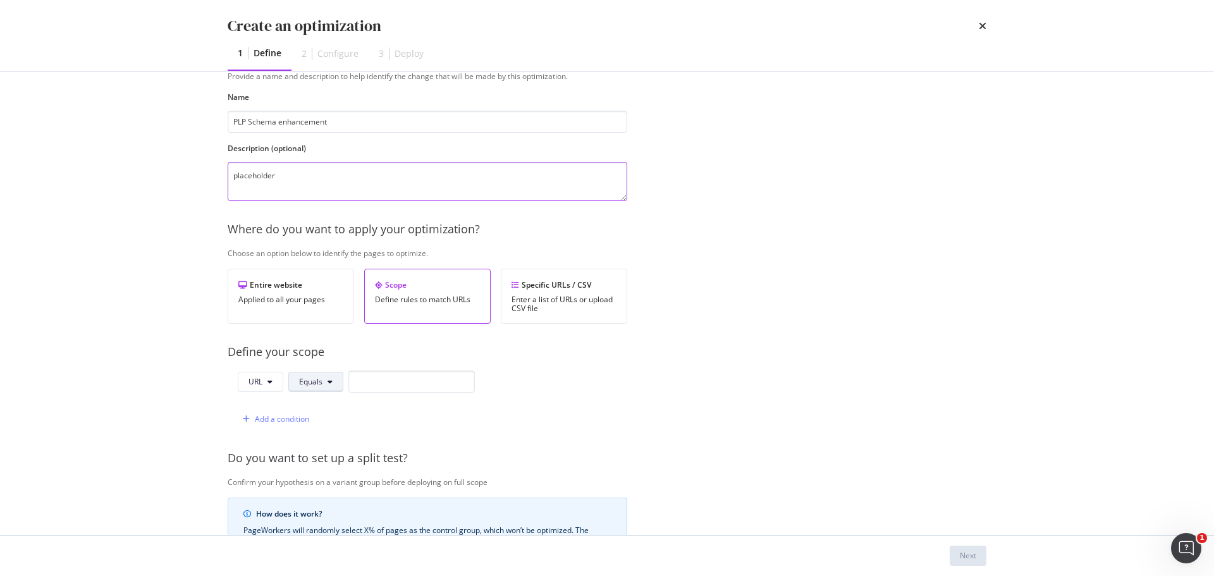
type textarea "placeholder"
click at [333, 383] on button "Equals" at bounding box center [315, 382] width 55 height 20
click at [319, 216] on span "Contains" at bounding box center [336, 216] width 75 height 11
click at [385, 377] on input "modal" at bounding box center [419, 382] width 126 height 22
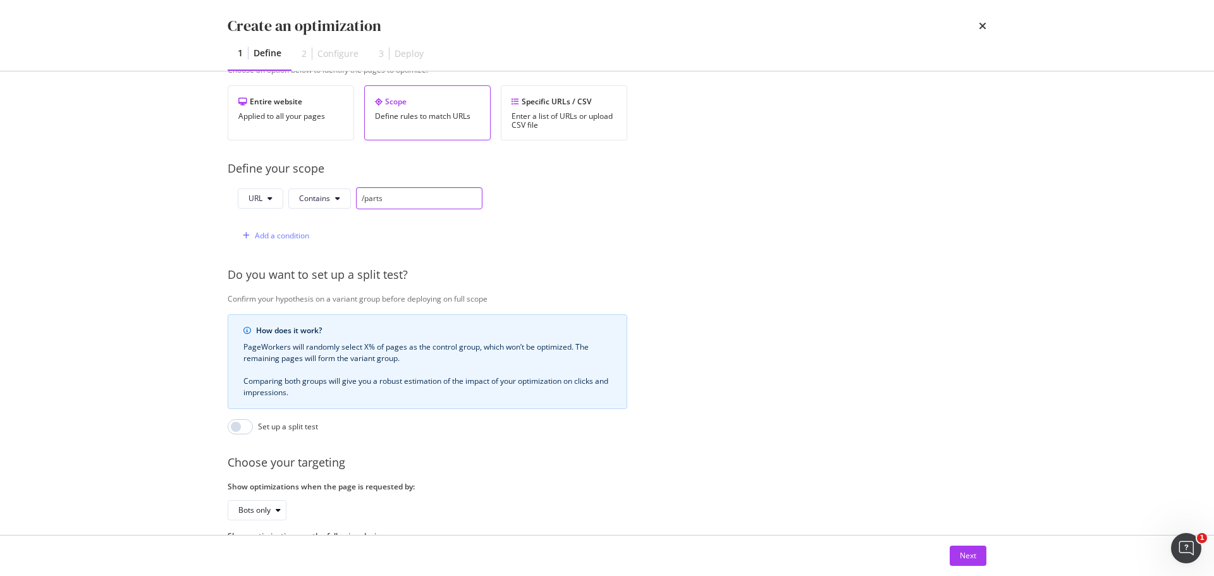
scroll to position [237, 0]
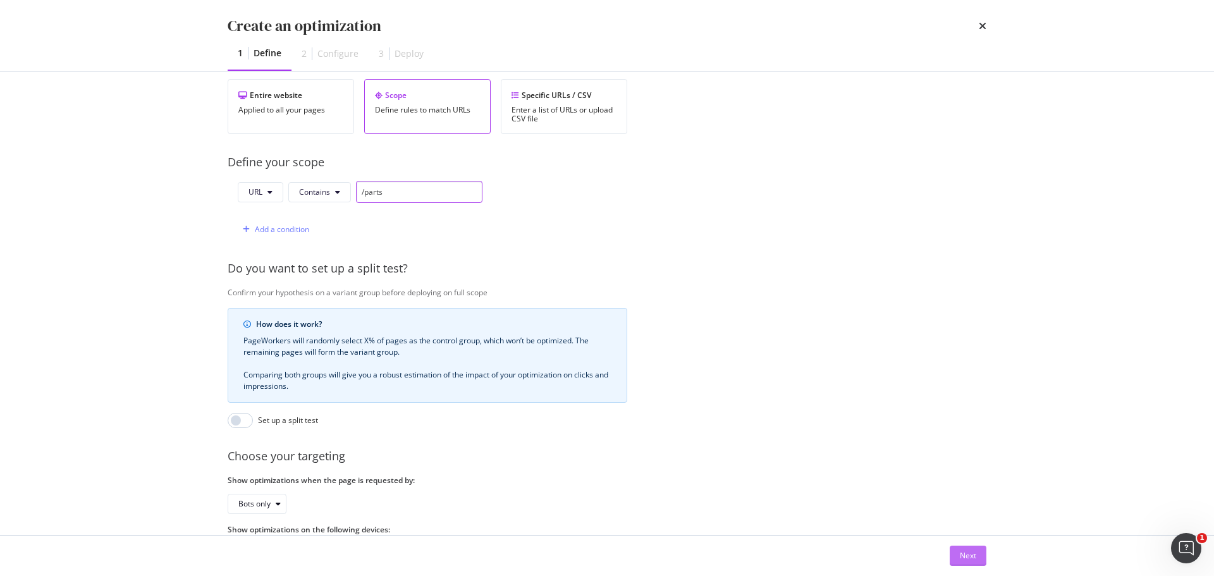
type input "/parts"
click at [972, 558] on div "Next" at bounding box center [968, 555] width 16 height 11
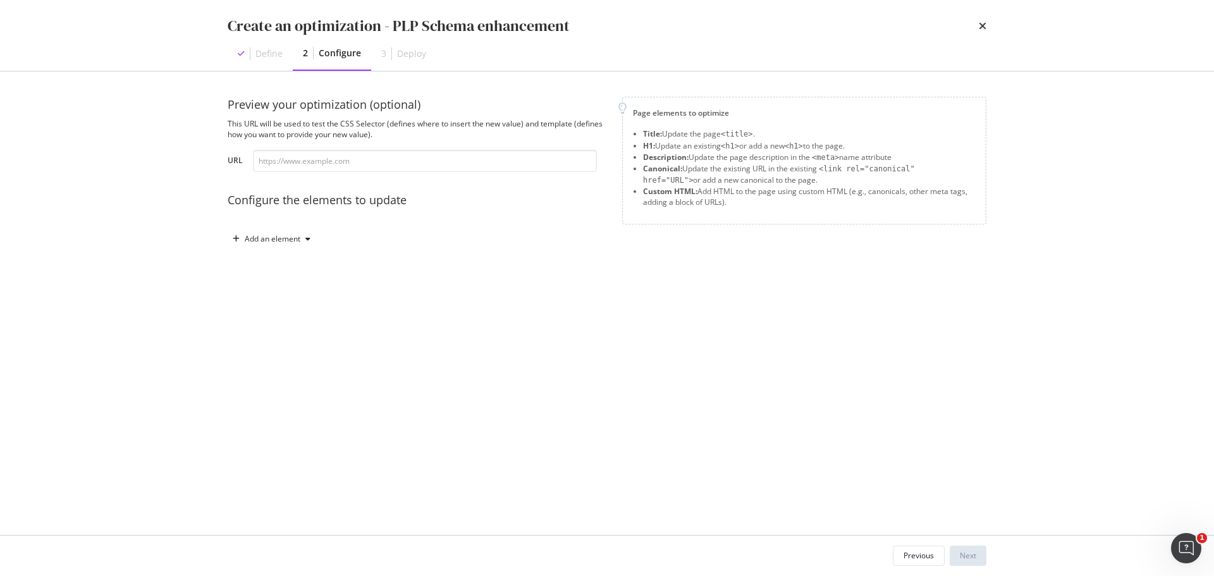
scroll to position [0, 0]
click at [330, 161] on input "modal" at bounding box center [425, 161] width 344 height 22
click at [310, 240] on icon "modal" at bounding box center [307, 239] width 5 height 8
click at [287, 348] on div "Custom HTML" at bounding box center [286, 346] width 50 height 11
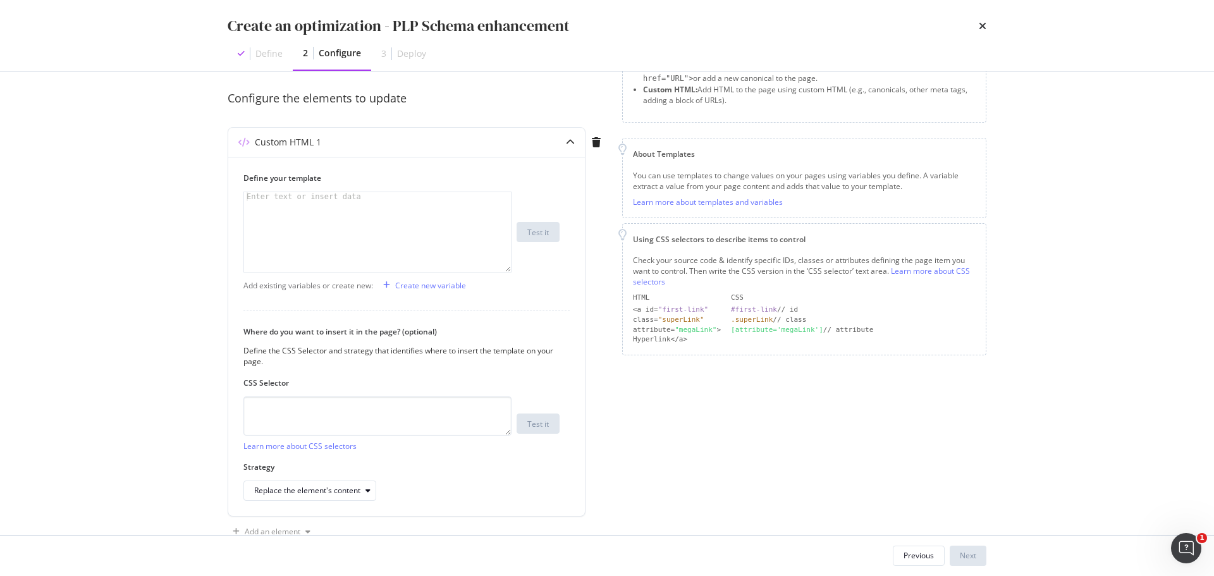
scroll to position [134, 0]
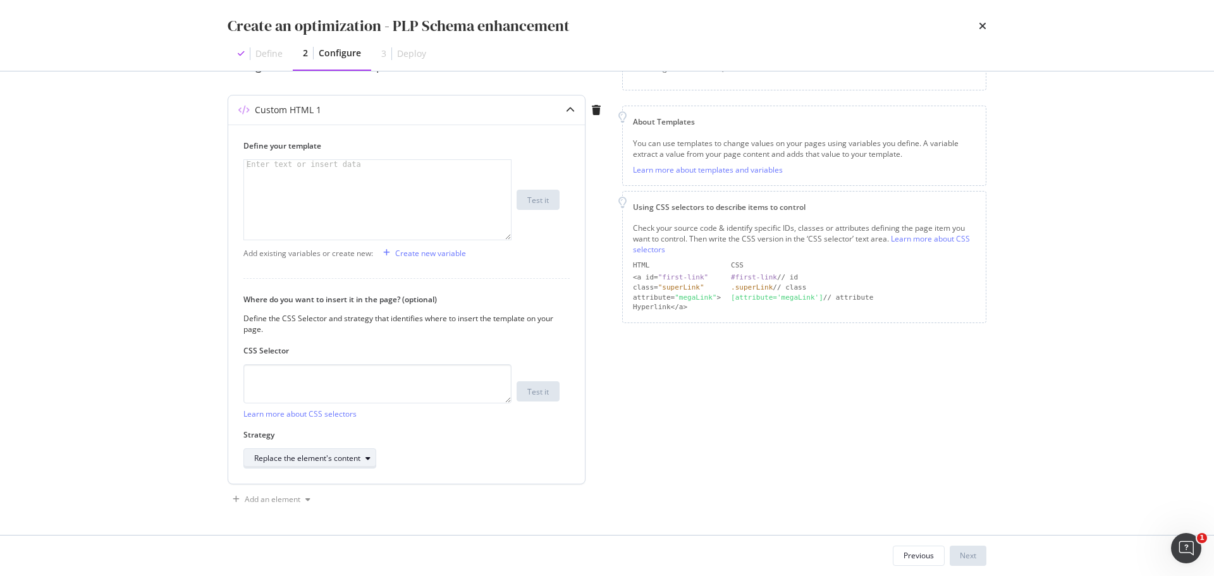
click at [369, 458] on icon "modal" at bounding box center [367, 459] width 5 height 8
click at [432, 336] on div "Where do you want to insert it in the page? (optional) Define the CSS Selector …" at bounding box center [406, 381] width 326 height 175
click at [434, 381] on textarea "modal" at bounding box center [377, 383] width 268 height 39
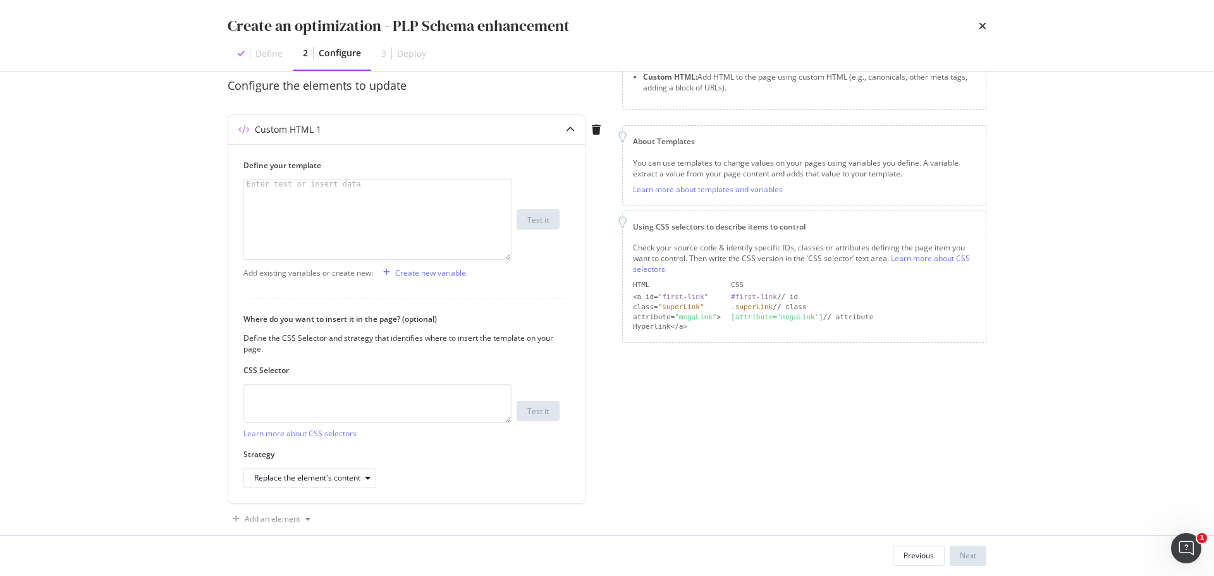
scroll to position [116, 0]
click at [368, 481] on div "Replace the element's content" at bounding box center [314, 477] width 121 height 18
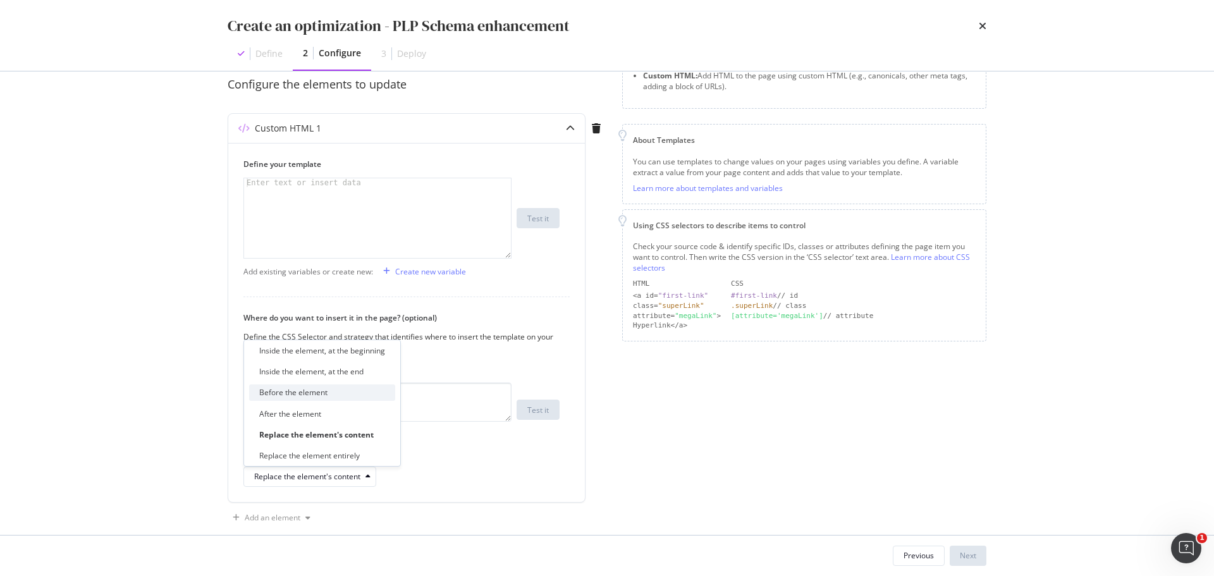
click at [292, 395] on div "Before the element" at bounding box center [293, 392] width 68 height 11
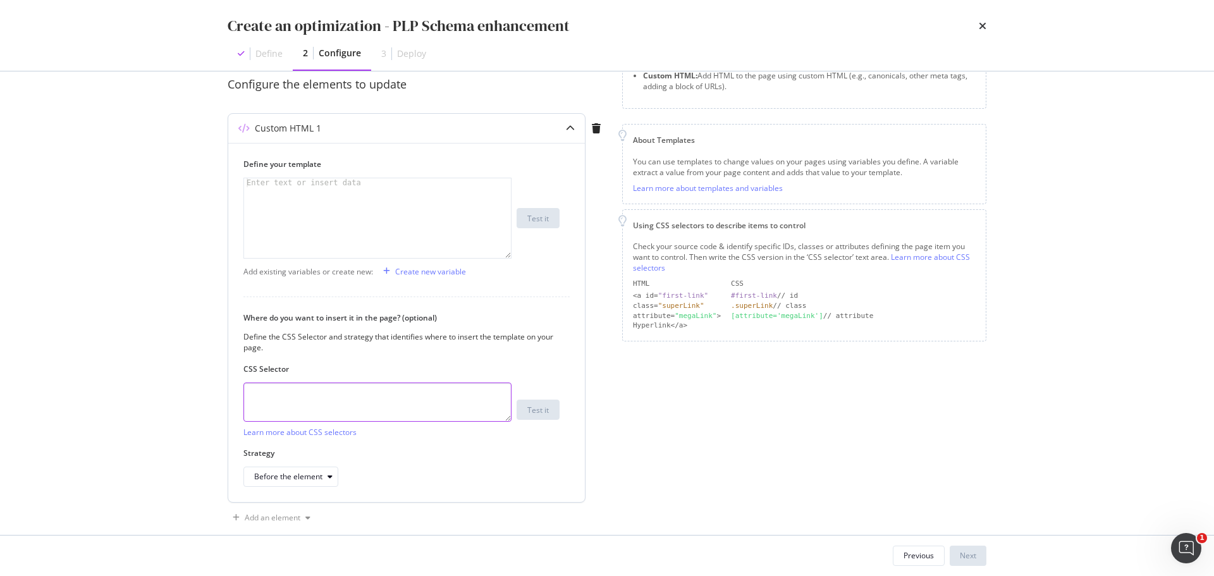
click at [322, 396] on textarea "modal" at bounding box center [377, 402] width 268 height 39
type textarea "<body"
